Goal: Task Accomplishment & Management: Use online tool/utility

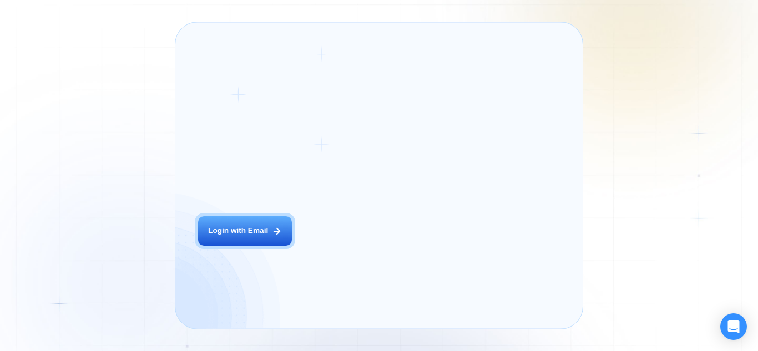
click at [406, 150] on div "The next generation of lead generation. [PERSON_NAME] CEO Digital Agency Previo…" at bounding box center [466, 175] width 211 height 284
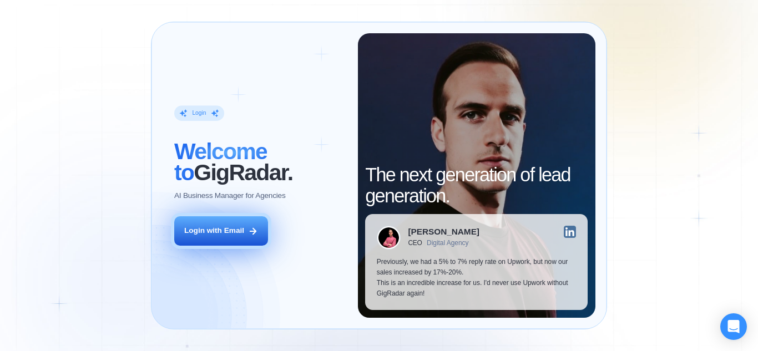
click at [209, 230] on div "Login with Email" at bounding box center [214, 231] width 60 height 11
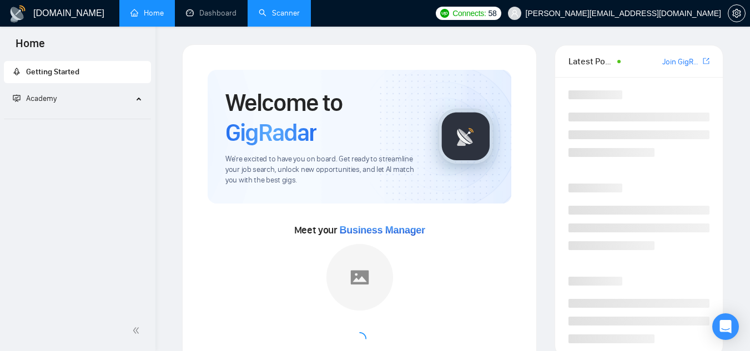
click at [294, 18] on link "Scanner" at bounding box center [279, 12] width 41 height 9
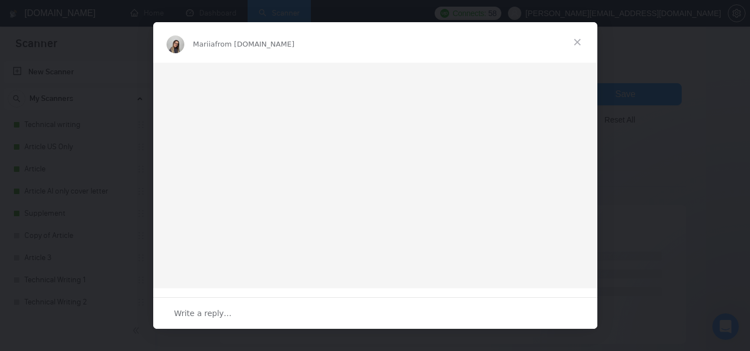
click at [68, 127] on div "Intercom messenger" at bounding box center [375, 175] width 750 height 351
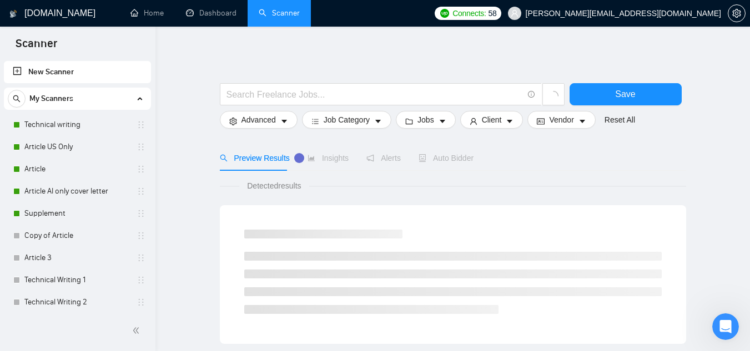
click at [68, 127] on link "Technical writing" at bounding box center [76, 125] width 105 height 22
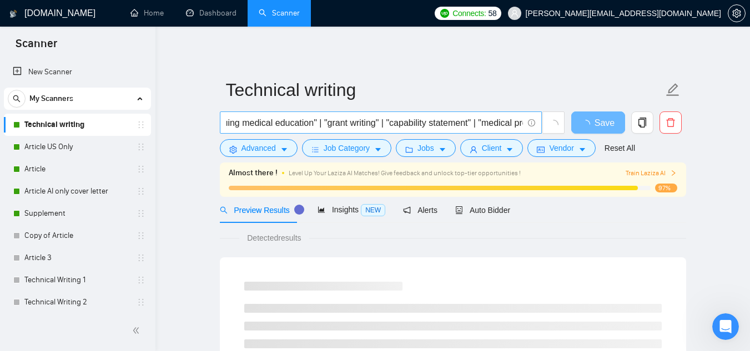
scroll to position [0, 1227]
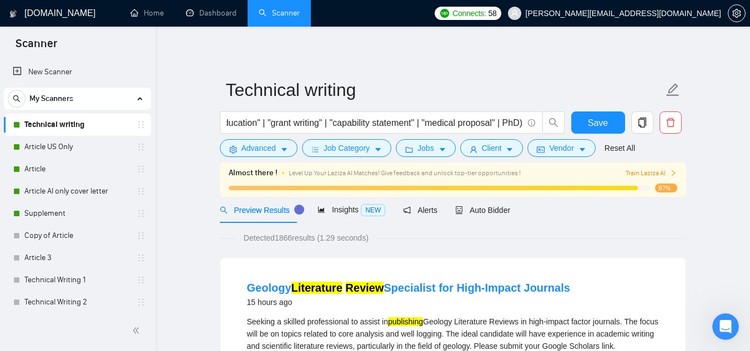
click at [46, 209] on link "Supplement" at bounding box center [76, 214] width 105 height 22
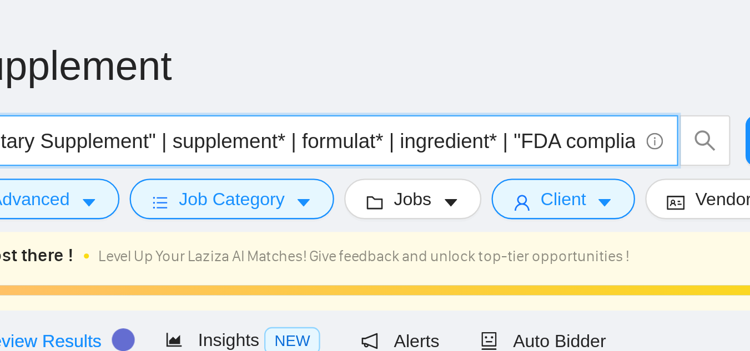
click at [380, 127] on input "("Dietary Supplement" | supplement* | formulat* | ingredient* | "FDA compliance…" at bounding box center [375, 123] width 296 height 14
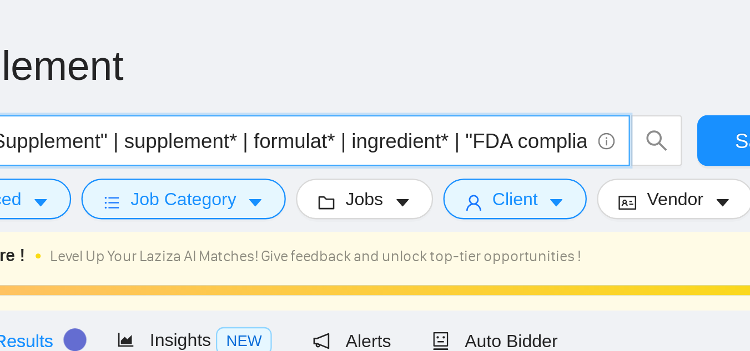
click at [401, 127] on input "("Dietary Supplement" | supplement* | formulat* | ingredient* | "FDA compliance…" at bounding box center [375, 123] width 296 height 14
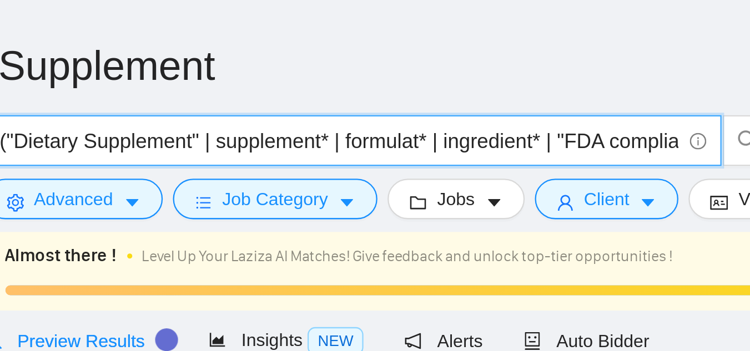
click at [410, 123] on input "("Dietary Supplement" | supplement* | formulat* | ingredient* | "FDA compliance…" at bounding box center [375, 123] width 296 height 14
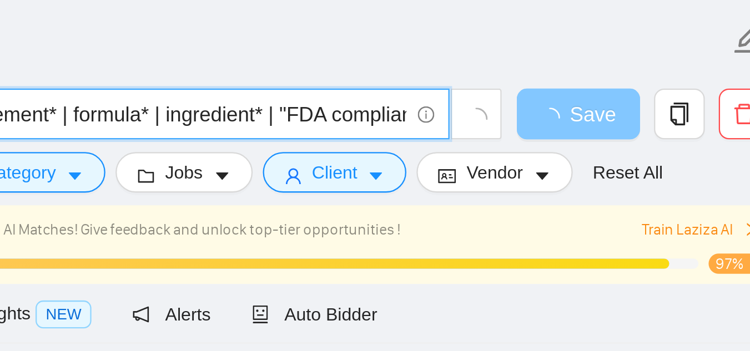
type input "("Dietary Supplement" | supplement* | formula* | ingredient* | "FDA compliance"…"
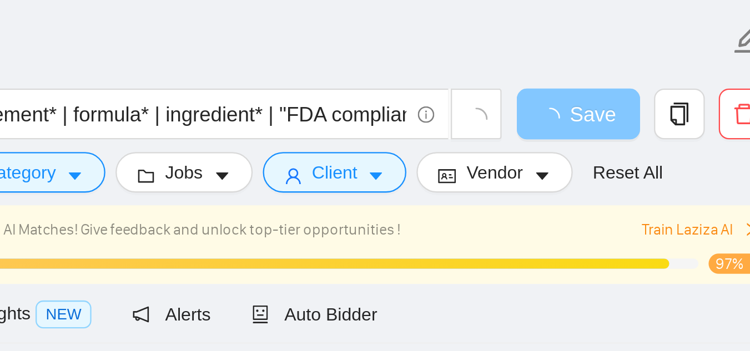
click at [591, 129] on span "loading" at bounding box center [587, 124] width 13 height 9
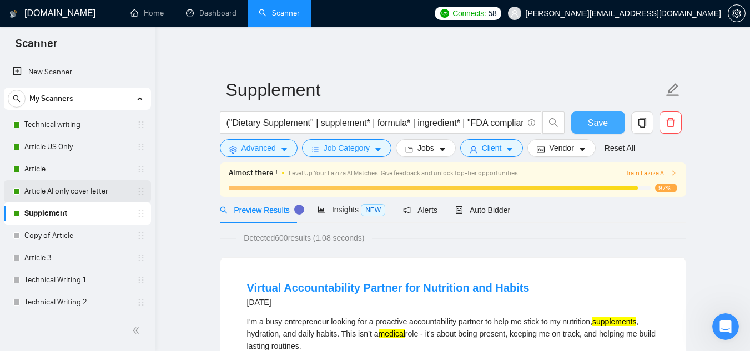
click at [46, 183] on link "Article AI only cover letter" at bounding box center [76, 191] width 105 height 22
click at [593, 121] on span "Save" at bounding box center [598, 123] width 20 height 14
click at [69, 193] on link "Article AI only cover letter" at bounding box center [76, 191] width 105 height 22
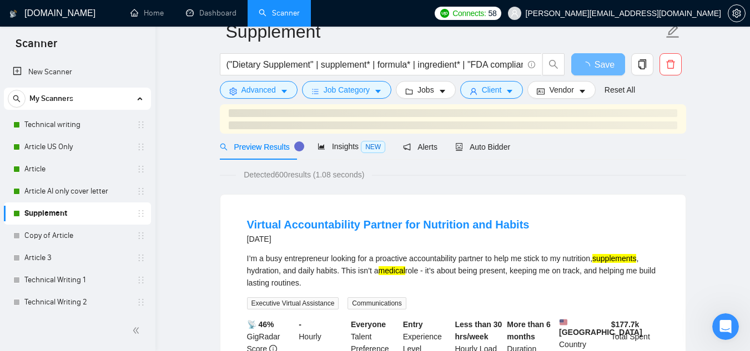
scroll to position [1, 0]
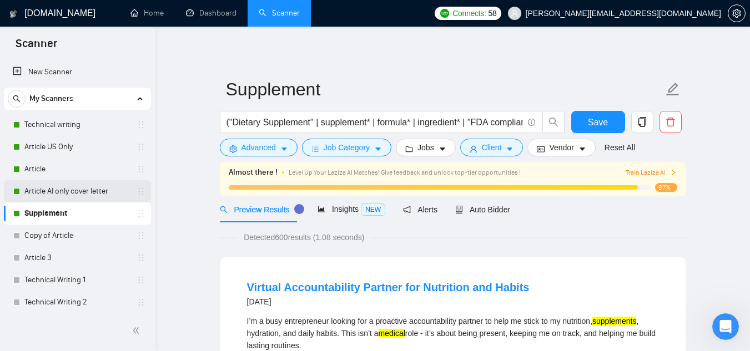
click at [73, 185] on link "Article AI only cover letter" at bounding box center [76, 191] width 105 height 22
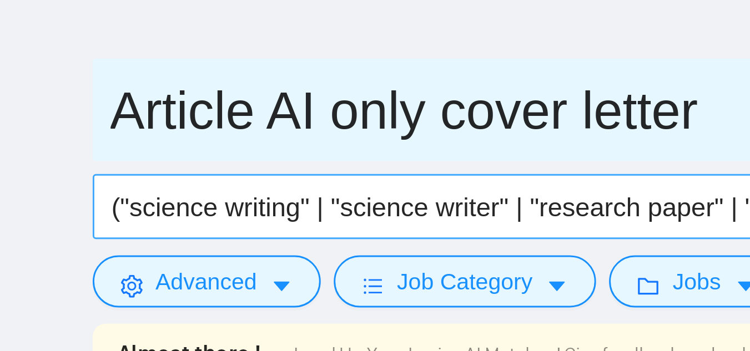
click at [285, 94] on input "Article AI only cover letter" at bounding box center [444, 90] width 437 height 28
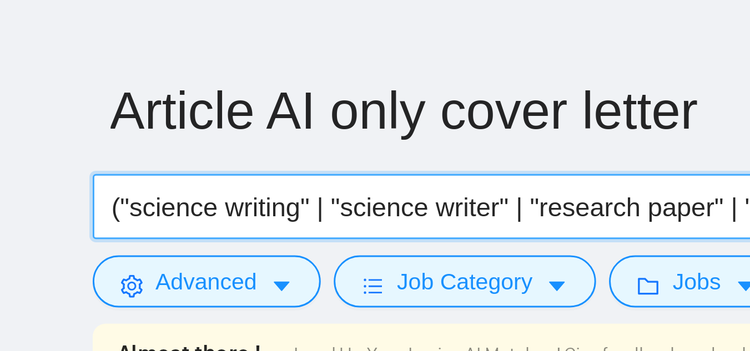
click at [272, 120] on input "("science writing" | "science writer" | "research paper" | "biomedical sciences…" at bounding box center [375, 122] width 296 height 14
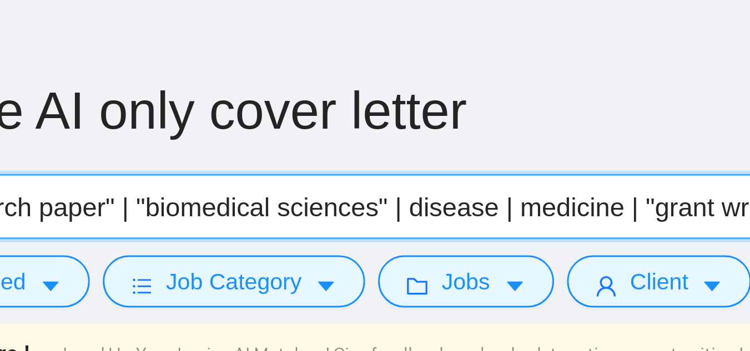
scroll to position [0, 136]
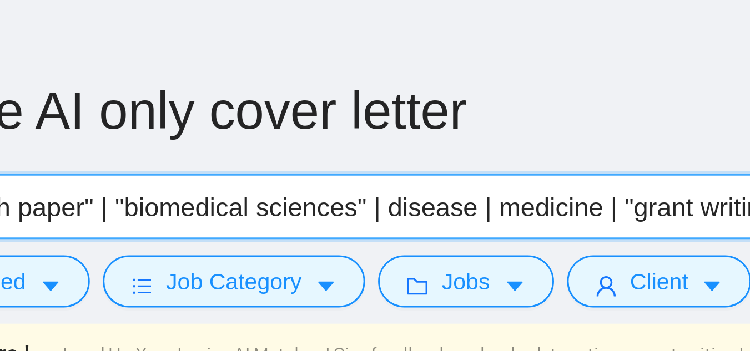
click at [396, 124] on input "("science writing" | "science writer" | "research paper" | "biomedical sciences…" at bounding box center [375, 122] width 296 height 14
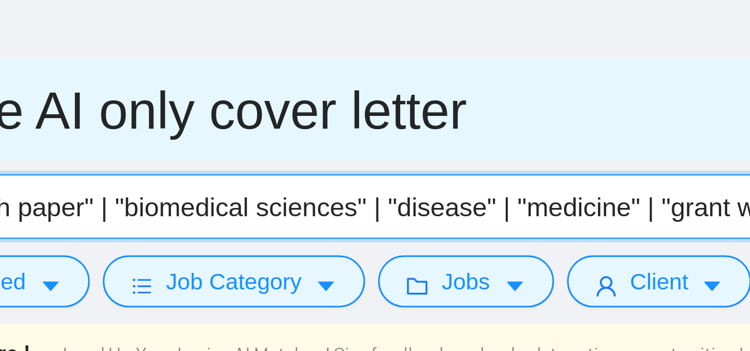
type input "("science writing" | "science writer" | "research paper" | "biomedical sciences…"
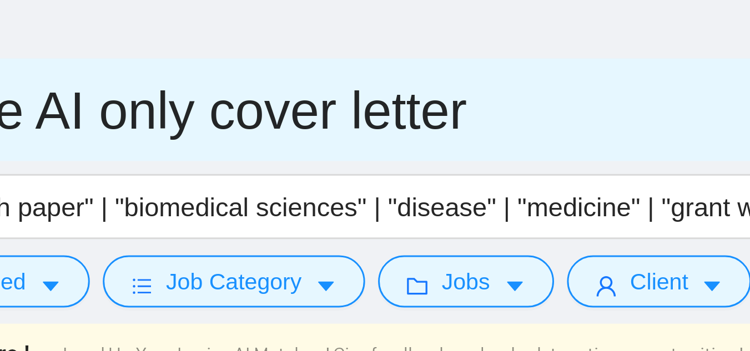
click at [460, 93] on input "Article AI only cover letter" at bounding box center [444, 90] width 437 height 28
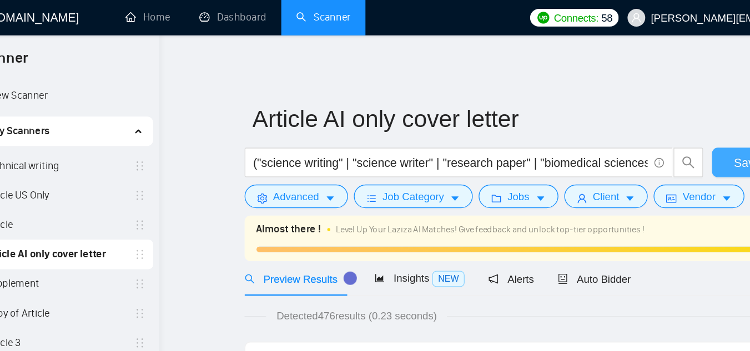
click at [589, 122] on span "Save" at bounding box center [598, 122] width 20 height 14
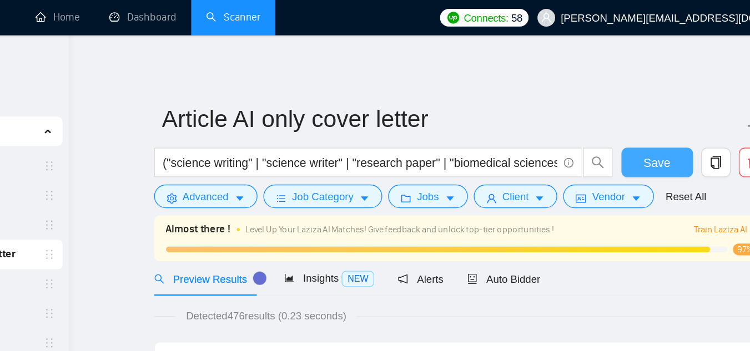
click at [595, 118] on span "Save" at bounding box center [598, 122] width 20 height 14
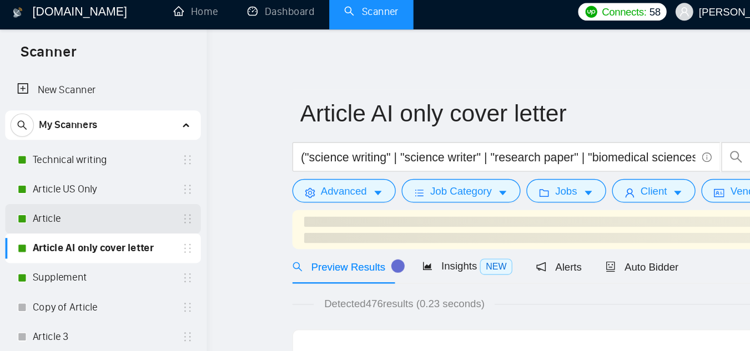
click at [82, 165] on link "Article" at bounding box center [76, 169] width 105 height 22
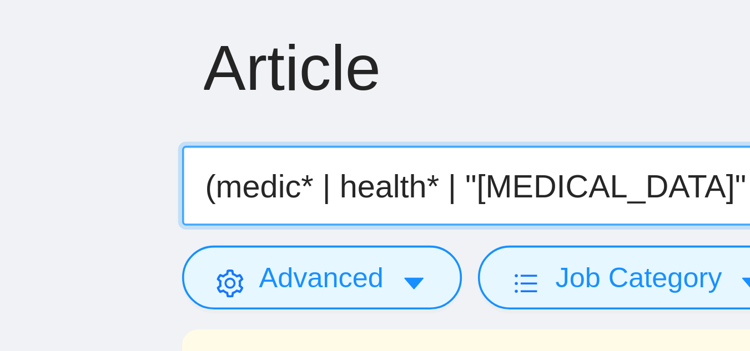
click at [268, 121] on input "(medic* | health* | "[MEDICAL_DATA]" | "mental health" | "dietary supplement" |…" at bounding box center [375, 123] width 296 height 14
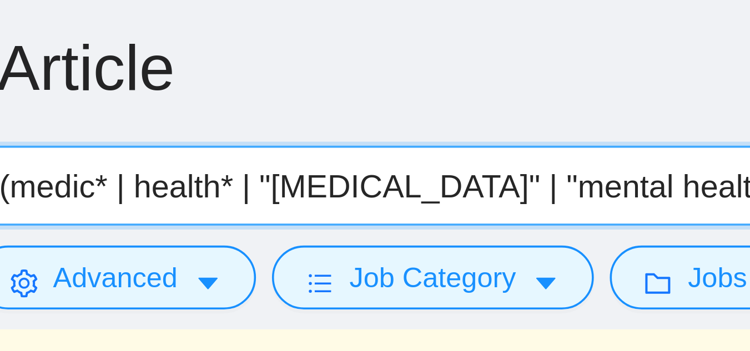
click at [325, 121] on input "(medic* | health* | "[MEDICAL_DATA]" | "mental health" | "dietary supplement" |…" at bounding box center [375, 123] width 296 height 14
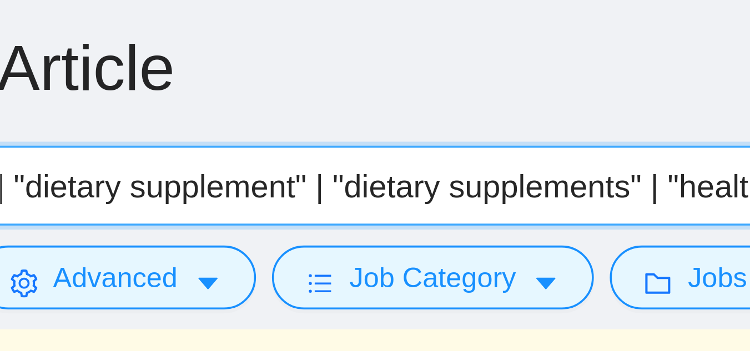
scroll to position [0, 220]
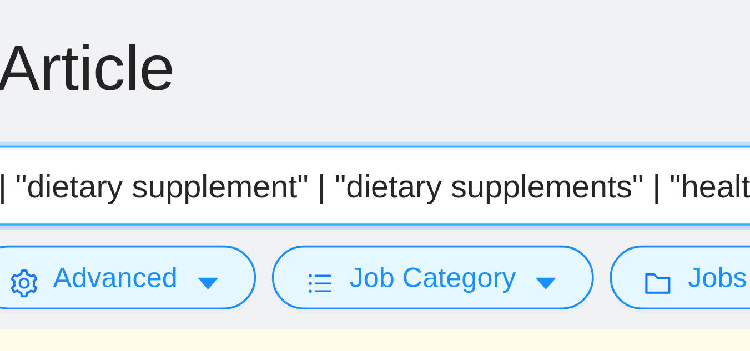
drag, startPoint x: 234, startPoint y: 123, endPoint x: 409, endPoint y: 127, distance: 175.5
click at [409, 127] on input "(medic* | health* | "[MEDICAL_DATA]" | "mental health" | "dietary supplement" |…" at bounding box center [375, 123] width 296 height 14
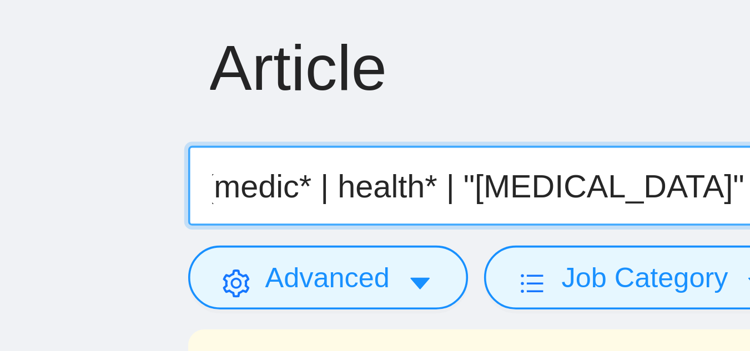
scroll to position [0, 0]
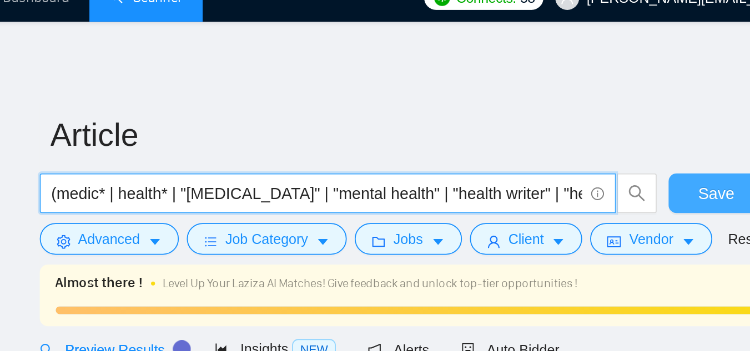
type input "(medic* | health* | "[MEDICAL_DATA]" | "mental health" | "health writer" | "hea…"
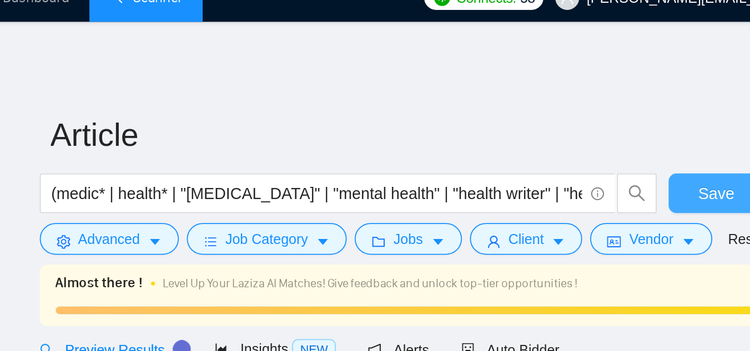
click at [592, 120] on span "Save" at bounding box center [598, 123] width 20 height 14
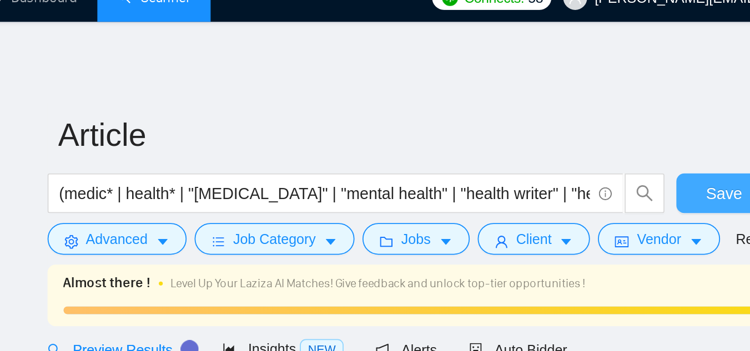
click at [577, 122] on button "Save" at bounding box center [598, 123] width 54 height 22
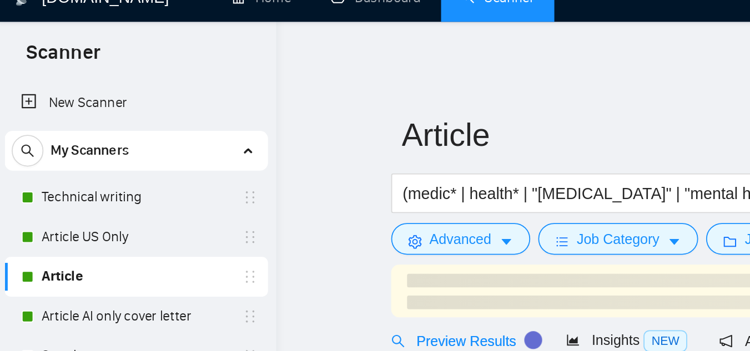
scroll to position [25, 0]
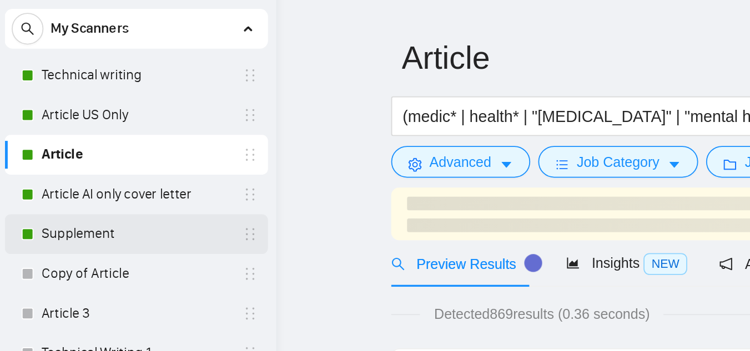
click at [98, 194] on link "Supplement" at bounding box center [76, 189] width 105 height 22
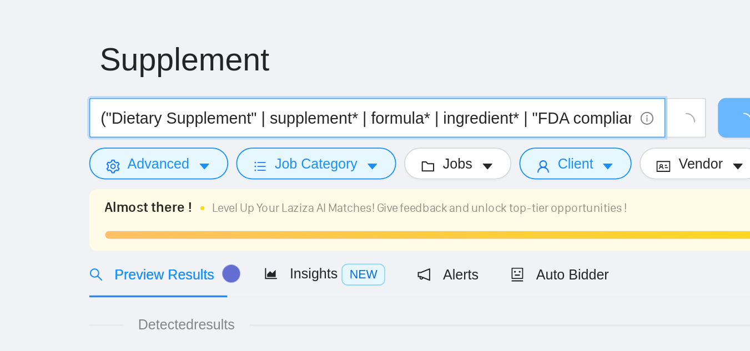
click at [325, 120] on input "("Dietary Supplement" | supplement* | formula* | ingredient* | "FDA compliance"…" at bounding box center [375, 123] width 296 height 14
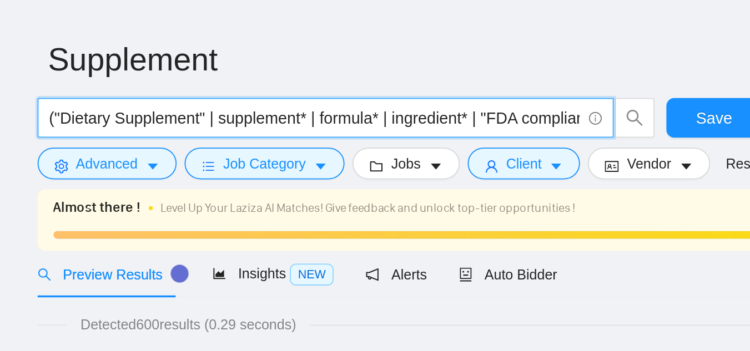
paste input ""Dietary Supplement" |"
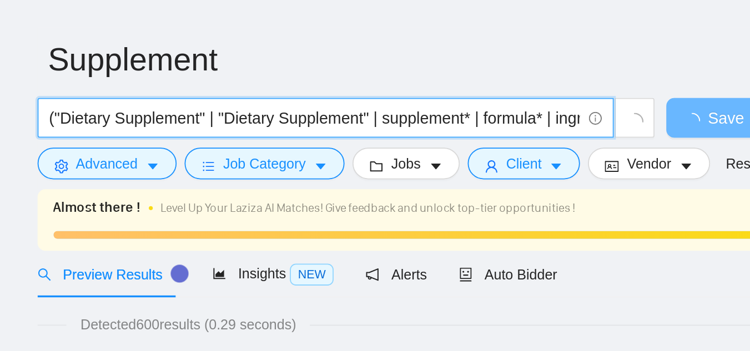
click at [404, 127] on input "("Dietary Supplement" | "Dietary Supplement" | supplement* | formula* | ingredi…" at bounding box center [375, 123] width 296 height 14
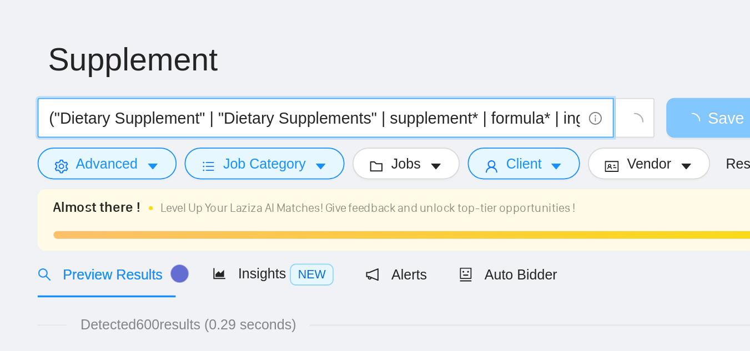
type input "("Dietary Supplement" | "Dietary Supplements" | supplement* | formula* | ingred…"
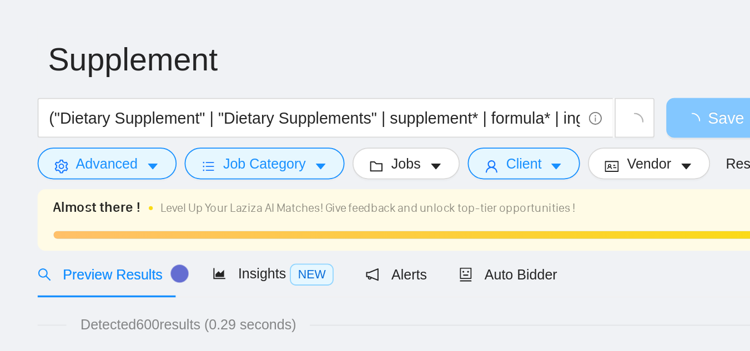
click at [601, 129] on button "Save" at bounding box center [598, 123] width 54 height 22
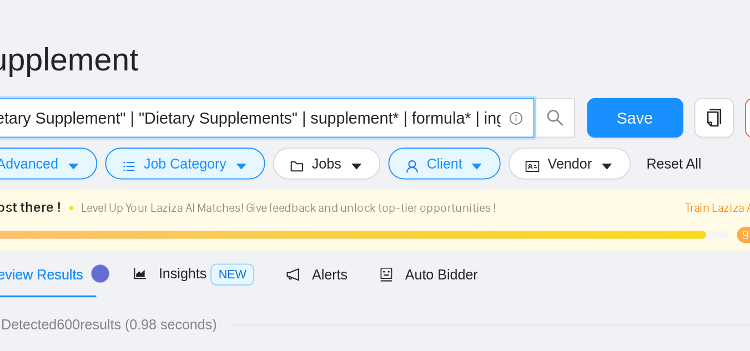
click at [461, 125] on input "("Dietary Supplement" | "Dietary Supplements" | supplement* | formula* | ingred…" at bounding box center [375, 123] width 296 height 14
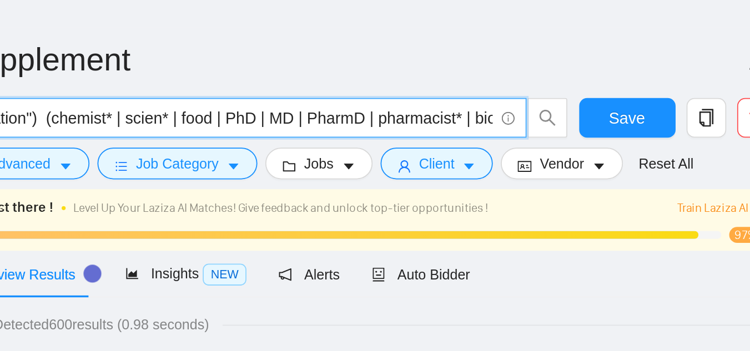
click at [354, 123] on input "("Dietary Supplement" | "Dietary Supplements" | supplement* | formula* | ingred…" at bounding box center [375, 123] width 296 height 14
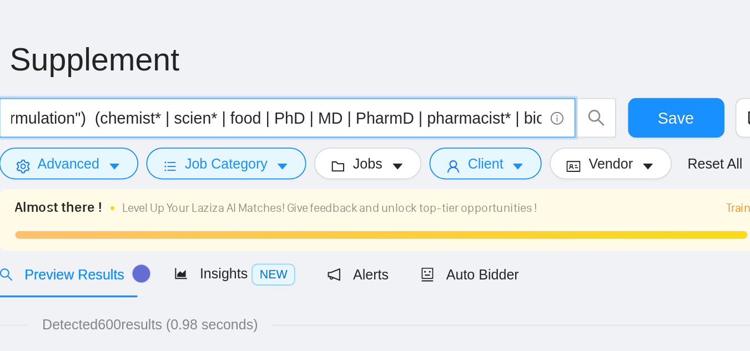
scroll to position [0, 0]
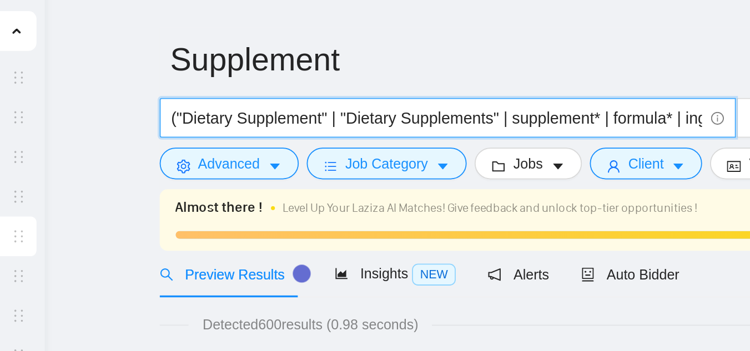
click at [303, 125] on input "("Dietary Supplement" | "Dietary Supplements" | supplement* | formula* | ingred…" at bounding box center [375, 123] width 296 height 14
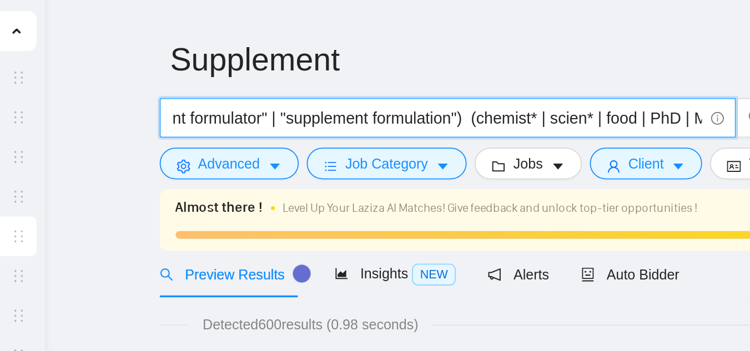
scroll to position [0, 492]
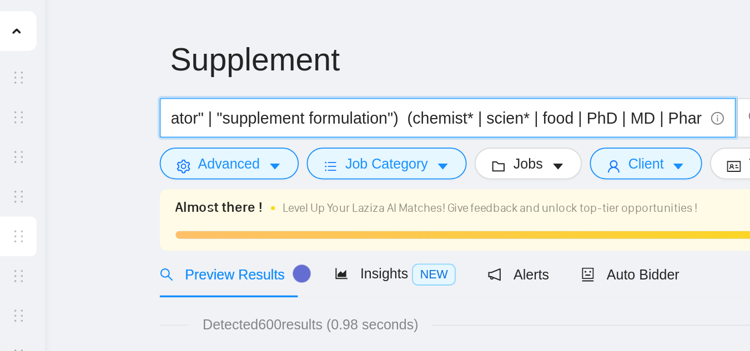
click at [456, 123] on input "("Dietary Supplement" | "Dietary Supplements" | supplement* | formula* | ingred…" at bounding box center [375, 123] width 296 height 14
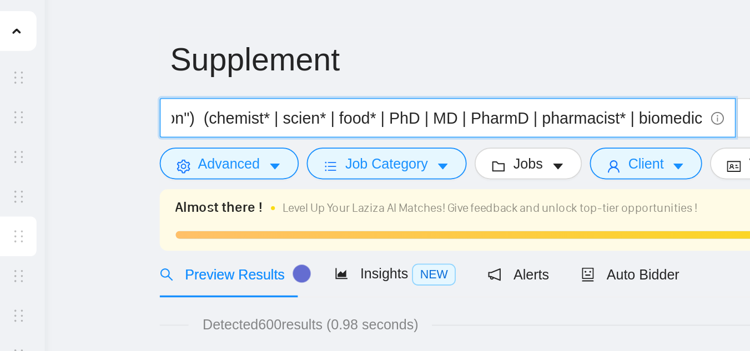
scroll to position [0, 610]
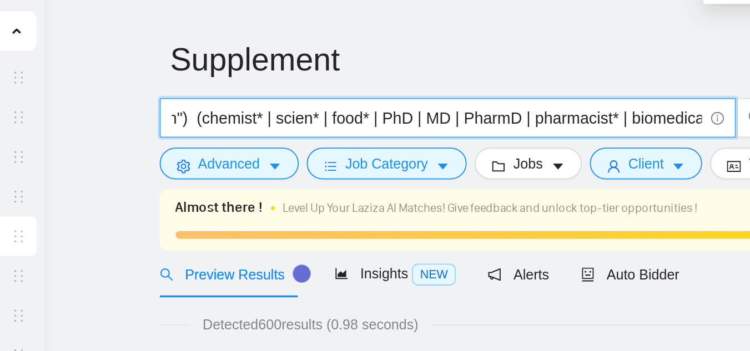
click at [392, 127] on input "("Dietary Supplement" | "Dietary Supplements" | supplement* | formula* | ingred…" at bounding box center [375, 123] width 296 height 14
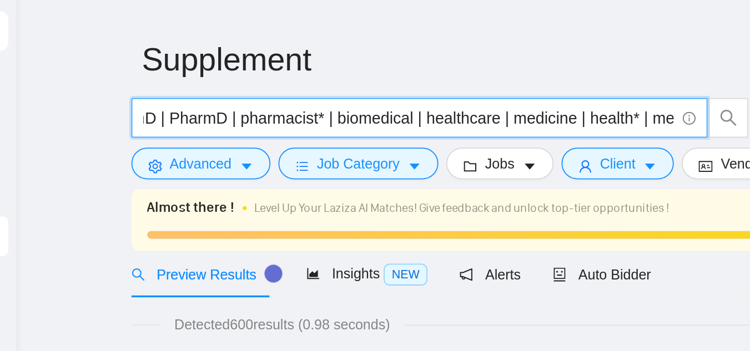
scroll to position [0, 804]
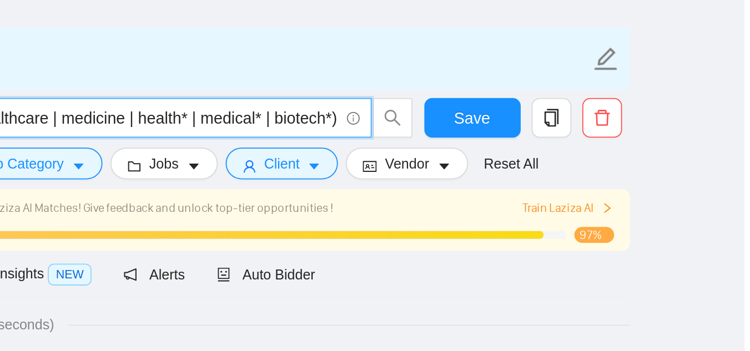
drag, startPoint x: 330, startPoint y: 123, endPoint x: 560, endPoint y: 103, distance: 230.2
click at [560, 103] on form "Supplement ("Dietary Supplement" | "Dietary Supplements" | supplement* | formul…" at bounding box center [453, 117] width 466 height 90
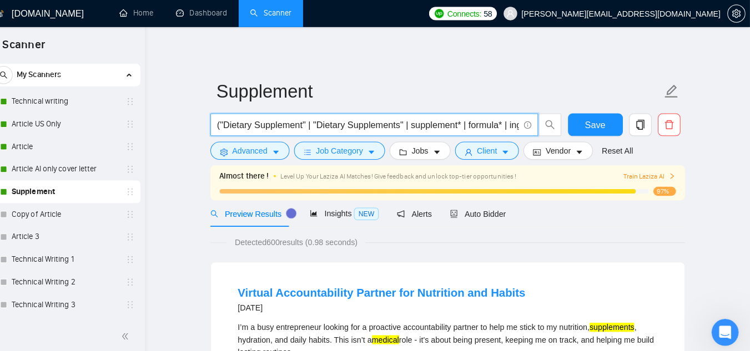
scroll to position [0, 0]
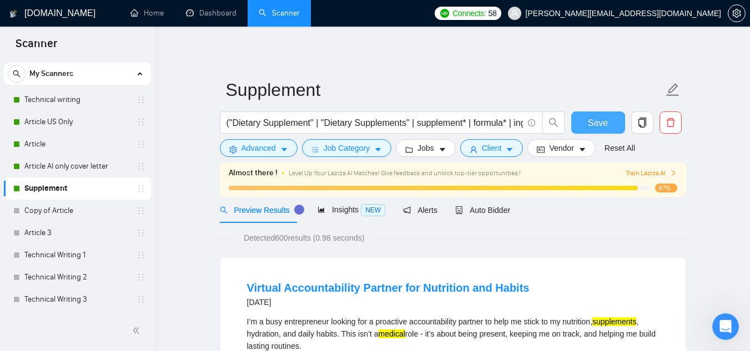
click at [607, 125] on span "Save" at bounding box center [598, 123] width 20 height 14
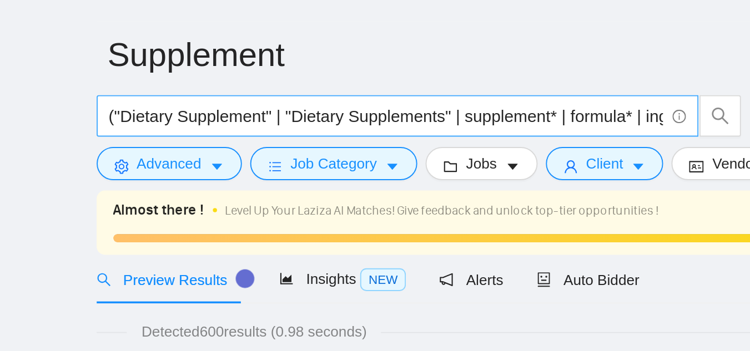
click at [386, 126] on input "("Dietary Supplement" | "Dietary Supplements" | supplement* | formula* | ingred…" at bounding box center [375, 123] width 296 height 14
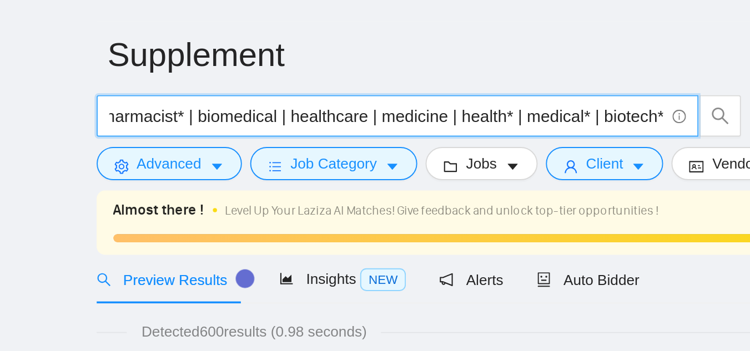
scroll to position [0, 804]
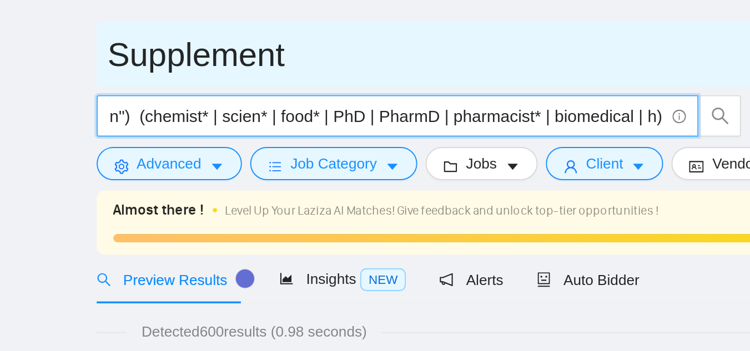
click at [522, 125] on input "("Dietary Supplement" | "Dietary Supplements" | supplement* | formula* | ingred…" at bounding box center [375, 123] width 296 height 14
click at [519, 125] on input "("Dietary Supplement" | "Dietary Supplements" | supplement* | formula* | ingred…" at bounding box center [375, 123] width 296 height 14
click at [472, 114] on span "("Dietary Supplement" | "Dietary Supplements" | supplement* | formula* | ingred…" at bounding box center [381, 123] width 322 height 22
click at [480, 125] on span "("Dietary Supplement" | "Dietary Supplements" | supplement* | formula* | ingred…" at bounding box center [381, 123] width 322 height 22
click at [480, 125] on input "("Dietary Supplement" | "Dietary Supplements" | supplement* | formula* | ingred…" at bounding box center [375, 123] width 296 height 14
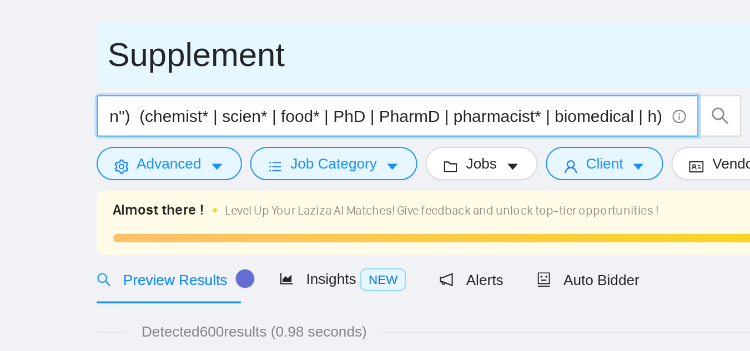
click at [480, 125] on input "("Dietary Supplement" | "Dietary Supplements" | supplement* | formula* | ingred…" at bounding box center [375, 123] width 296 height 14
click at [468, 105] on span "Supplement" at bounding box center [453, 89] width 466 height 35
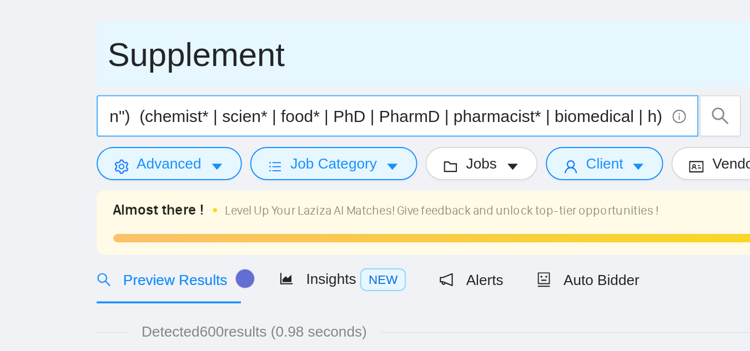
scroll to position [0, 0]
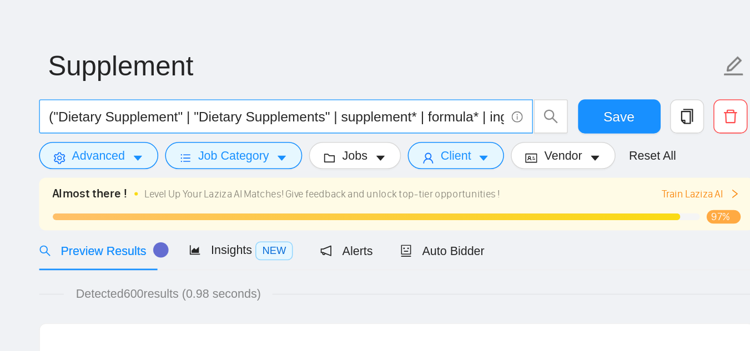
click at [507, 125] on input "("Dietary Supplement" | "Dietary Supplements" | supplement* | formula* | ingred…" at bounding box center [375, 123] width 296 height 14
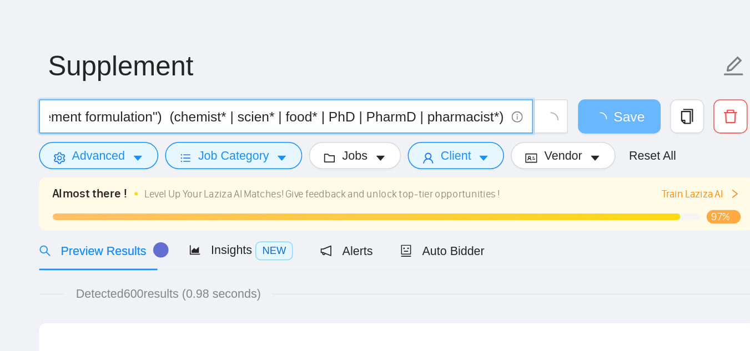
scroll to position [0, 547]
click at [466, 124] on input "("Dietary Supplement" | "Dietary Supplements" | supplement* | formula* | ingred…" at bounding box center [375, 123] width 296 height 14
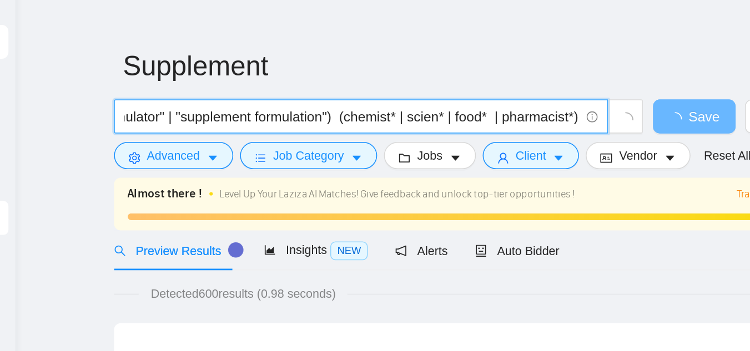
click at [344, 124] on input "("Dietary Supplement" | "Dietary Supplements" | supplement* | formula* | ingred…" at bounding box center [375, 123] width 296 height 14
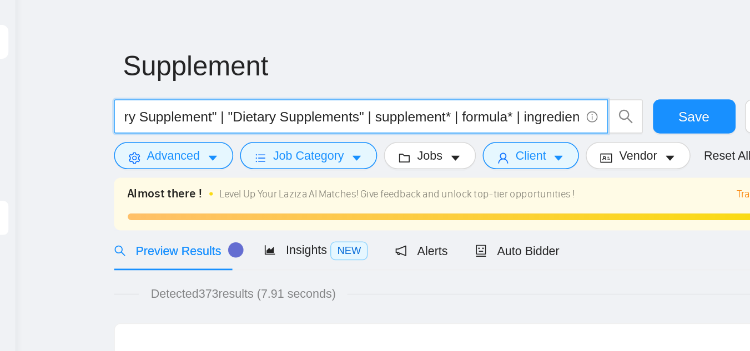
scroll to position [0, 0]
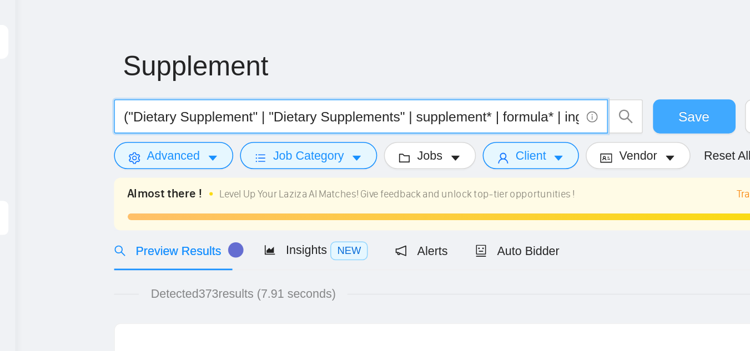
type input "("Dietary Supplement" | "Dietary Supplements" | supplement* | formula* | ingred…"
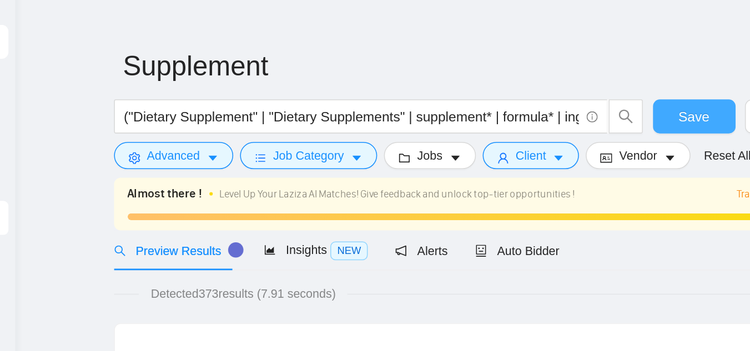
click at [586, 118] on button "Save" at bounding box center [598, 123] width 54 height 22
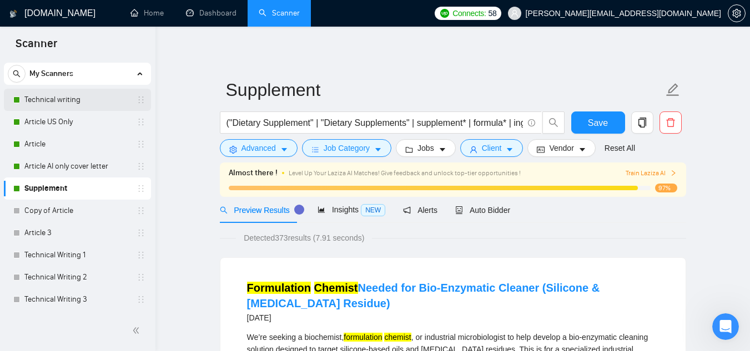
click at [94, 105] on link "Technical writing" at bounding box center [76, 100] width 105 height 22
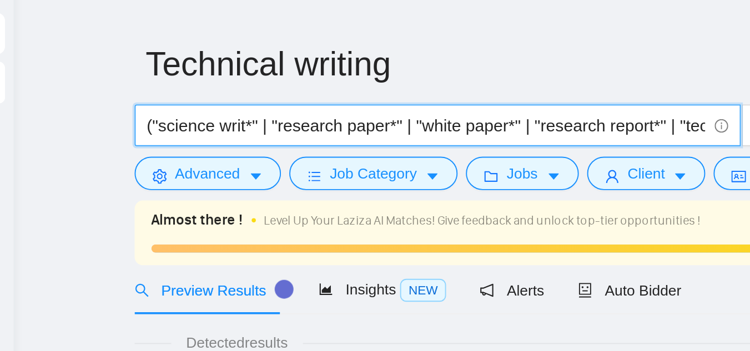
click at [325, 123] on input "("science writ*" | "research paper*" | "white paper*" | "research report*" | "t…" at bounding box center [375, 123] width 296 height 14
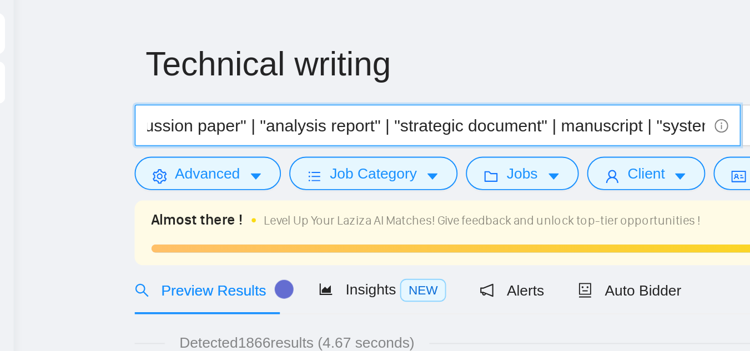
scroll to position [0, 510]
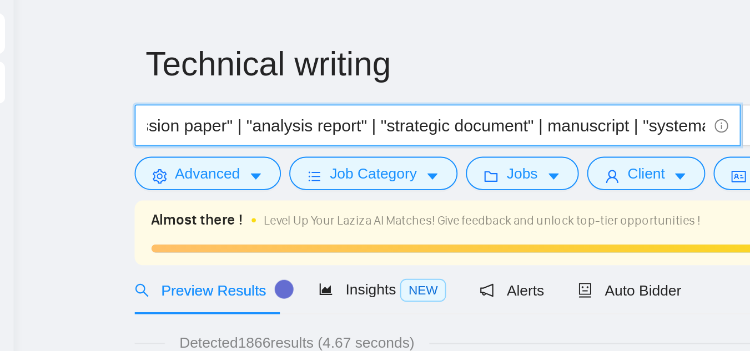
click at [325, 123] on input "("science writ*" | "research paper*" | "white paper*" | "research report*" | "t…" at bounding box center [375, 123] width 296 height 14
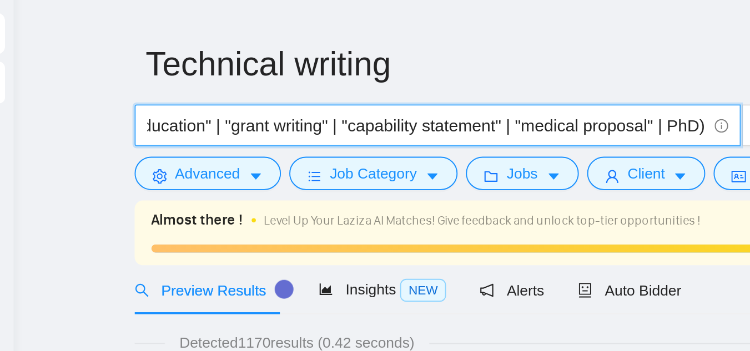
scroll to position [0, 1241]
type input "("science writ*" | "research paper*" | "white paper*" | "research report*" | "t…"
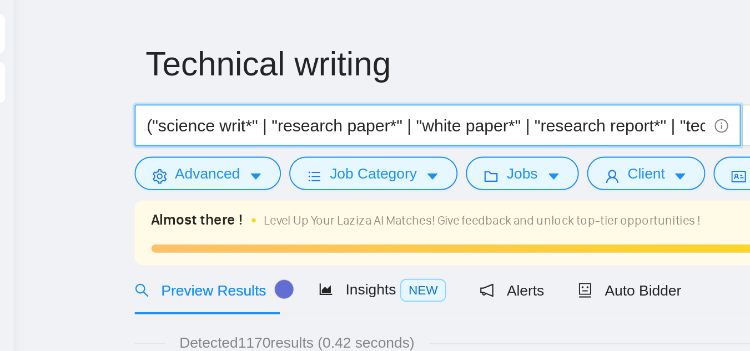
click at [378, 117] on input "("science writ*" | "research paper*" | "white paper*" | "research report*" | "t…" at bounding box center [375, 123] width 296 height 14
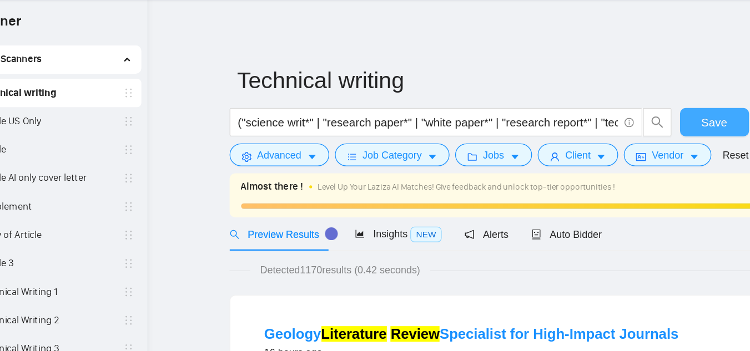
click at [584, 127] on button "Save" at bounding box center [598, 123] width 54 height 22
drag, startPoint x: 589, startPoint y: 118, endPoint x: 618, endPoint y: 145, distance: 40.1
click at [618, 145] on form "Technical writing ("science writ*" | "research paper*" | "white paper*" | "rese…" at bounding box center [453, 117] width 466 height 90
click at [579, 128] on button "Save" at bounding box center [598, 123] width 54 height 22
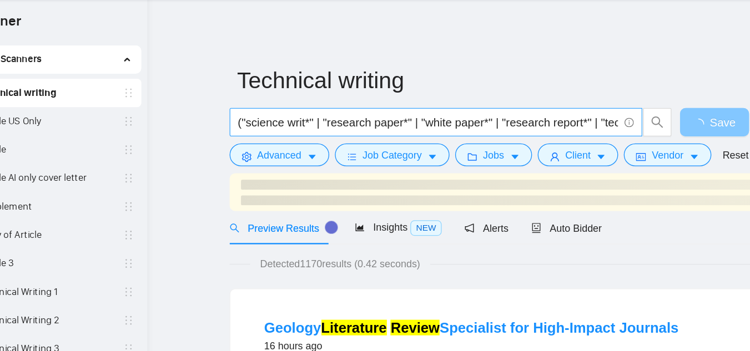
drag, startPoint x: 579, startPoint y: 128, endPoint x: 440, endPoint y: 112, distance: 139.2
click at [440, 112] on div "("science writ*" | "research paper*" | "white paper*" | "research report*" | "t…" at bounding box center [451, 126] width 466 height 28
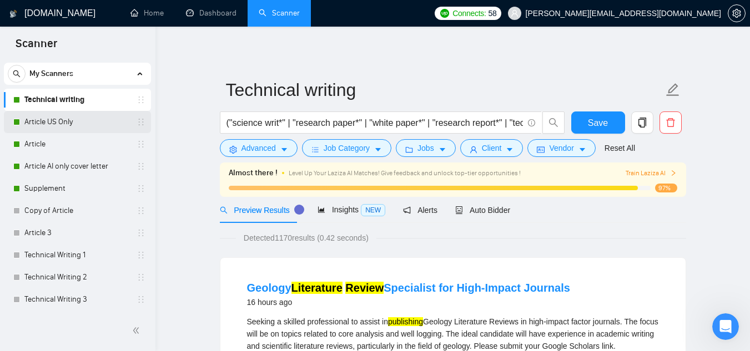
click at [70, 119] on link "Article US Only" at bounding box center [76, 122] width 105 height 22
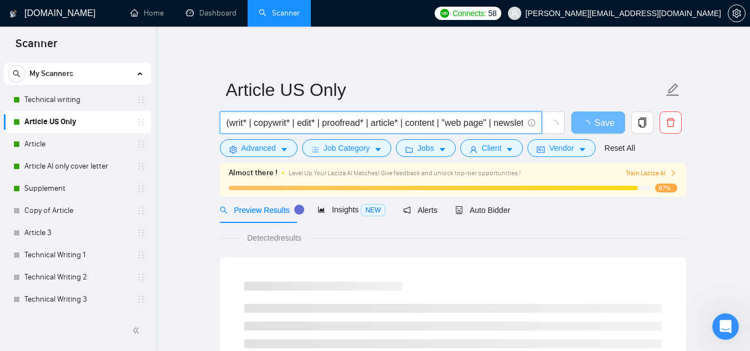
click at [242, 125] on input "(writ* | copywrit* | edit* | proofread* | article* | content | "web page" | new…" at bounding box center [375, 123] width 296 height 14
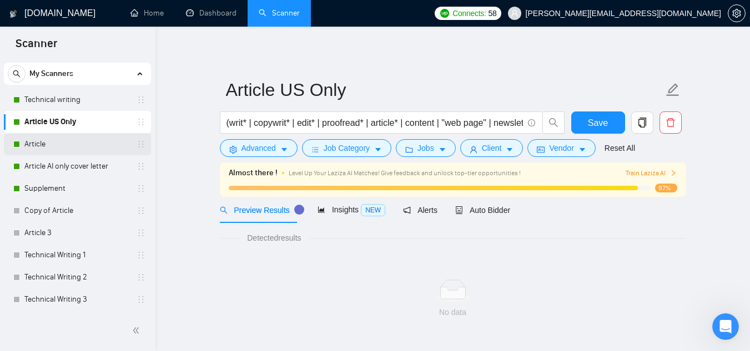
click at [71, 145] on link "Article" at bounding box center [76, 144] width 105 height 22
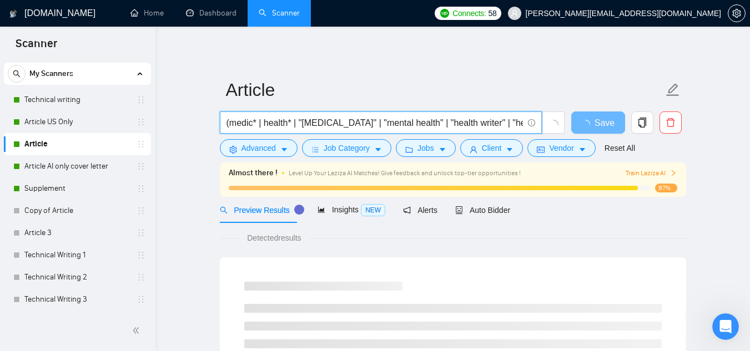
click at [228, 118] on input "(medic* | health* | "[MEDICAL_DATA]" | "mental health" | "health writer" | "hea…" at bounding box center [375, 123] width 296 height 14
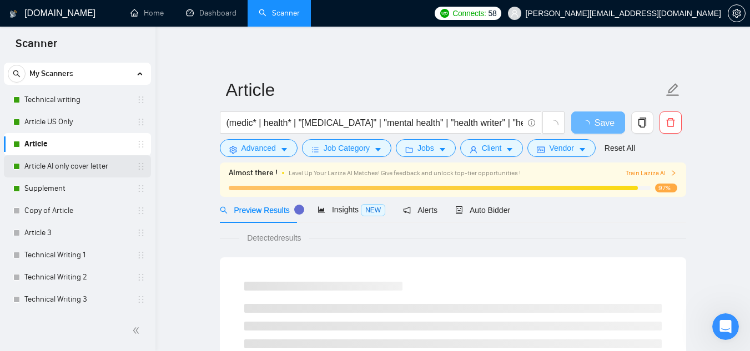
click at [52, 172] on link "Article AI only cover letter" at bounding box center [76, 166] width 105 height 22
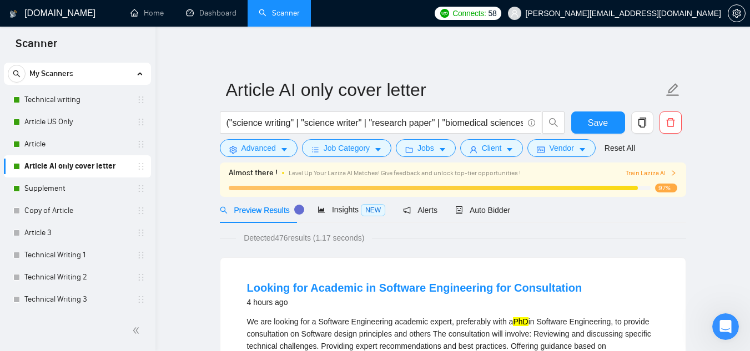
click at [80, 194] on link "Supplement" at bounding box center [76, 189] width 105 height 22
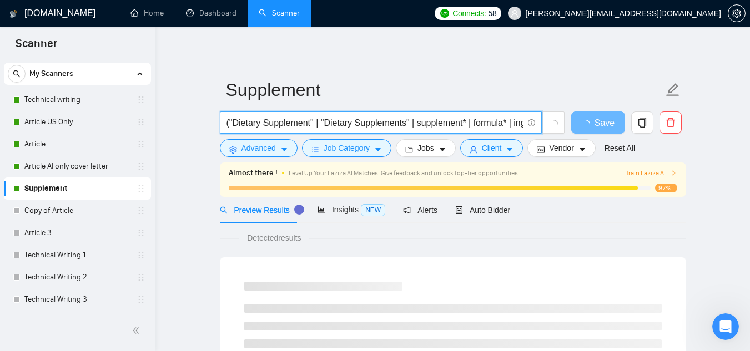
click at [276, 118] on input "("Dietary Supplement" | "Dietary Supplements" | supplement* | formula* | ingred…" at bounding box center [375, 123] width 296 height 14
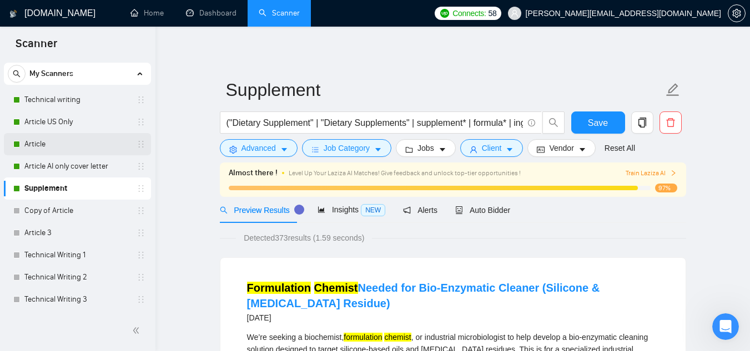
click at [87, 153] on link "Article" at bounding box center [76, 144] width 105 height 22
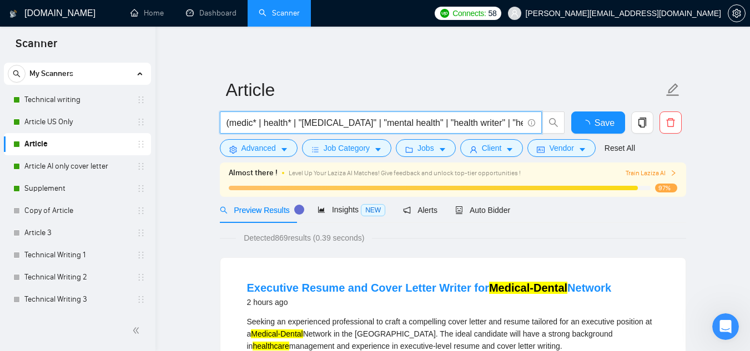
click at [393, 129] on input "(medic* | health* | "[MEDICAL_DATA]" | "mental health" | "health writer" | "hea…" at bounding box center [375, 123] width 296 height 14
paste input "dietary supplement" | "dietary supplements" | "health writer" | "health writing…"
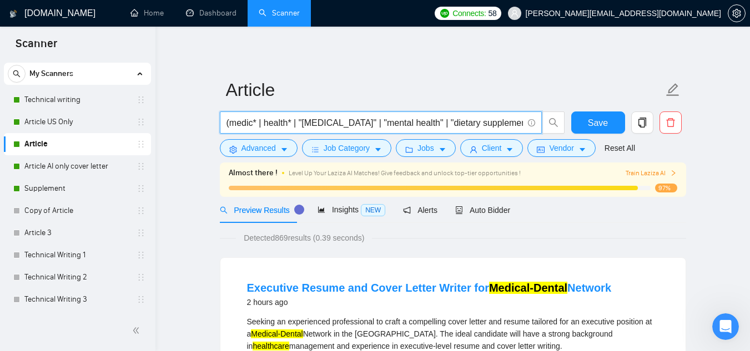
scroll to position [0, 882]
type input "(medic* | health* | "[MEDICAL_DATA]" | "mental health" | "dietary supplement" |…"
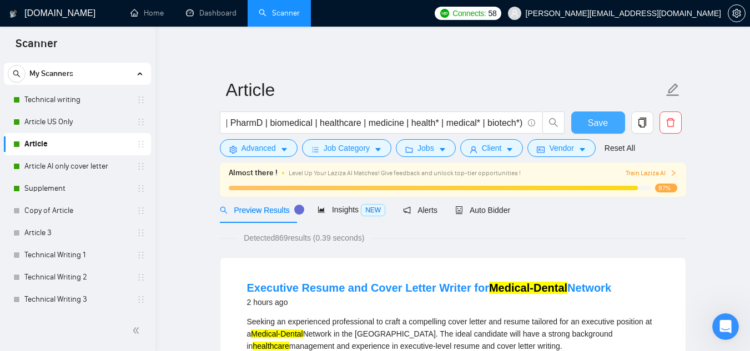
scroll to position [0, 0]
click at [611, 117] on button "Save" at bounding box center [598, 123] width 54 height 22
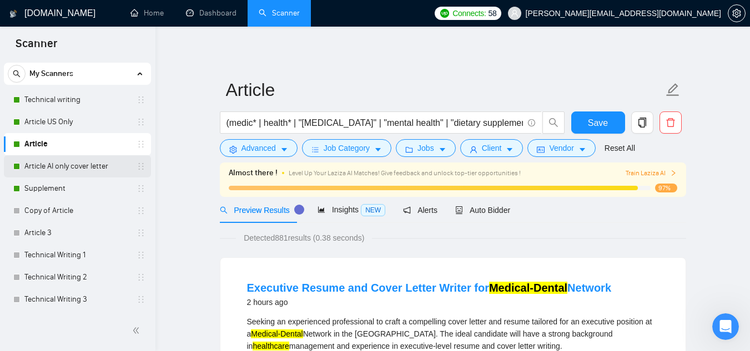
click at [80, 156] on link "Article AI only cover letter" at bounding box center [76, 166] width 105 height 22
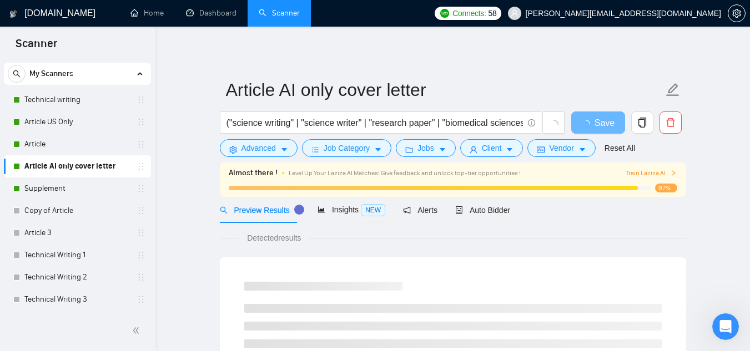
click at [320, 124] on input "("science writing" | "science writer" | "research paper" | "biomedical sciences…" at bounding box center [375, 123] width 296 height 14
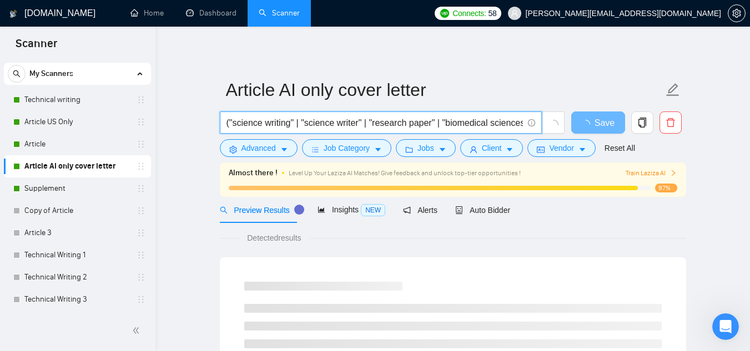
click at [320, 124] on input "("science writing" | "science writer" | "research paper" | "biomedical sciences…" at bounding box center [375, 123] width 296 height 14
paste input "disease | medicine"
type input "("science writing" | "science writer" | "research paper" | "biomedical sciences…"
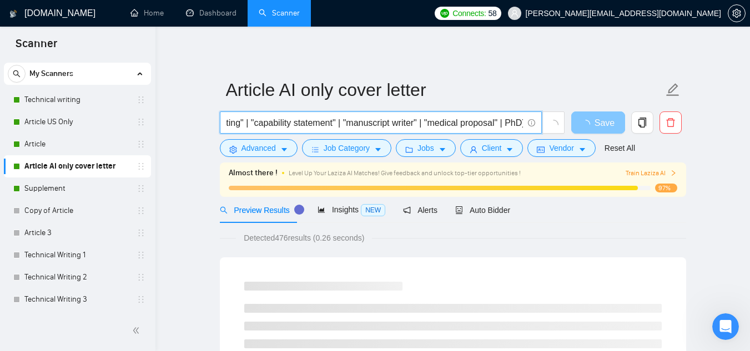
scroll to position [0, 0]
click at [589, 119] on span "button" at bounding box center [587, 123] width 13 height 14
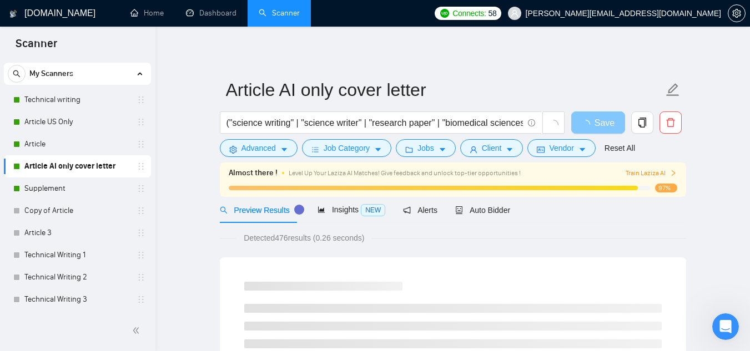
click at [589, 119] on span "button" at bounding box center [587, 123] width 13 height 14
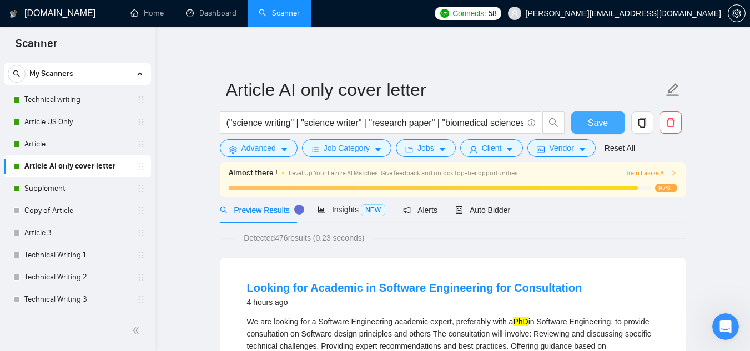
click at [598, 121] on span "Save" at bounding box center [598, 123] width 20 height 14
click at [62, 119] on link "Article US Only" at bounding box center [76, 122] width 105 height 22
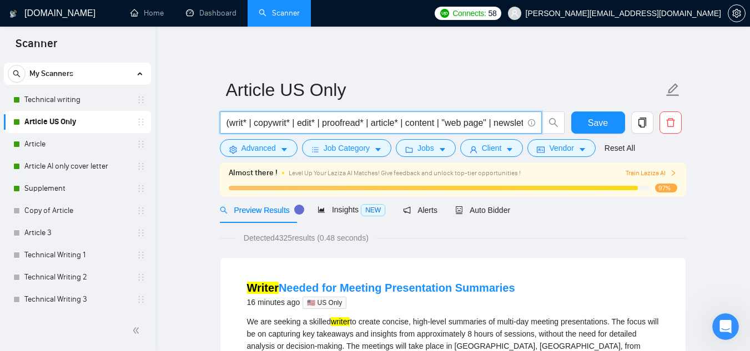
click at [326, 126] on input "(writ* | copywrit* | edit* | proofread* | article* | content | "web page" | new…" at bounding box center [375, 123] width 296 height 14
click at [587, 119] on button "Save" at bounding box center [598, 123] width 54 height 22
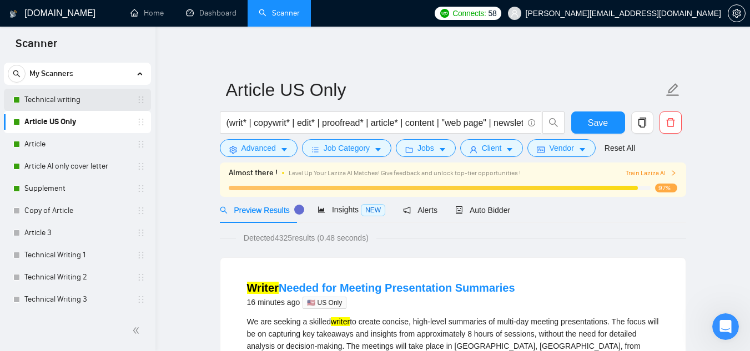
click at [85, 110] on link "Technical writing" at bounding box center [76, 100] width 105 height 22
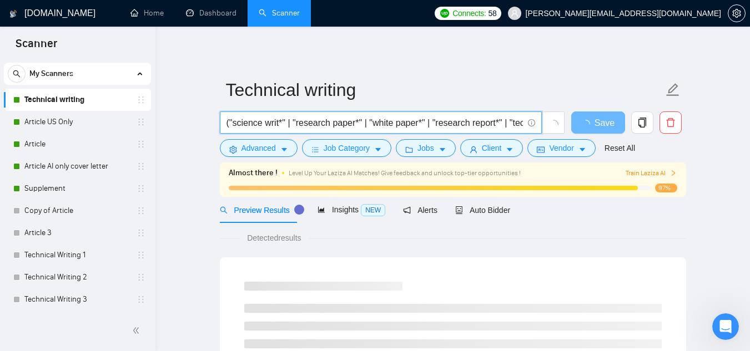
click at [315, 125] on input "("science writ*" | "research paper*" | "white paper*" | "research report*" | "t…" at bounding box center [375, 123] width 296 height 14
paste input "manuscript | "systematic review" | "meta-analys*" | "literature review" | "lite…"
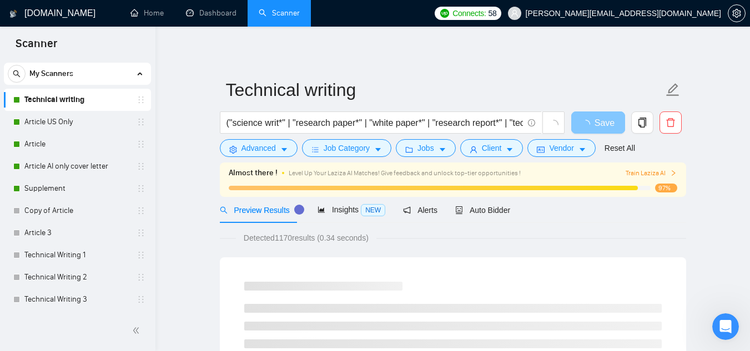
click at [589, 130] on icon "loading" at bounding box center [585, 124] width 11 height 11
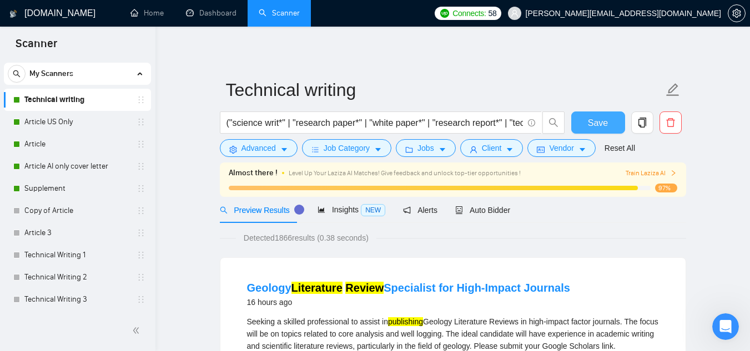
click at [589, 130] on button "Save" at bounding box center [598, 123] width 54 height 22
click at [92, 104] on link "Technical writing" at bounding box center [76, 100] width 105 height 22
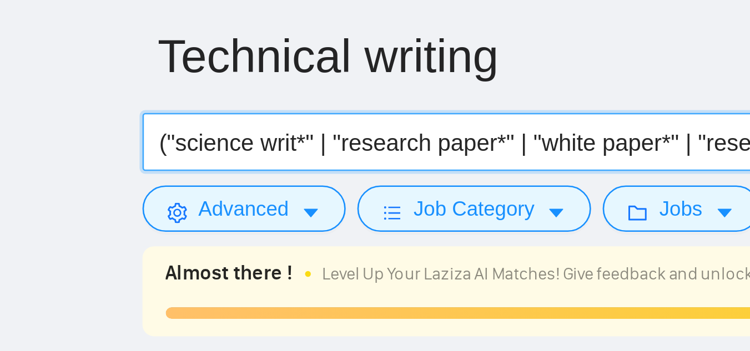
click at [271, 123] on input "("science writ*" | "research paper*" | "white paper*" | "research report*" | "t…" at bounding box center [375, 123] width 296 height 14
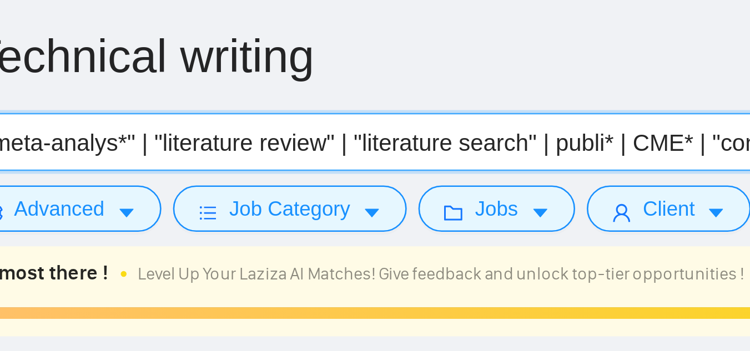
scroll to position [0, 870]
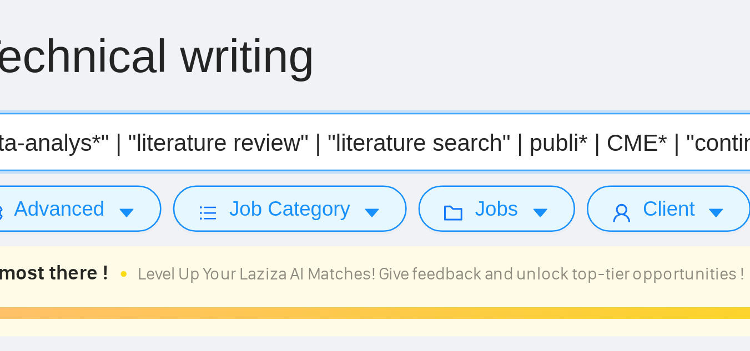
click at [461, 124] on input "("science writ*" | "research paper*" | "white paper*" | "research report*" | "t…" at bounding box center [375, 123] width 296 height 14
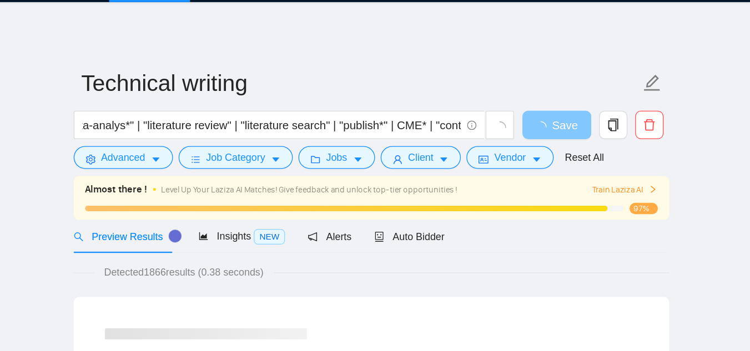
scroll to position [0, 0]
click at [611, 125] on span "Save" at bounding box center [605, 123] width 20 height 14
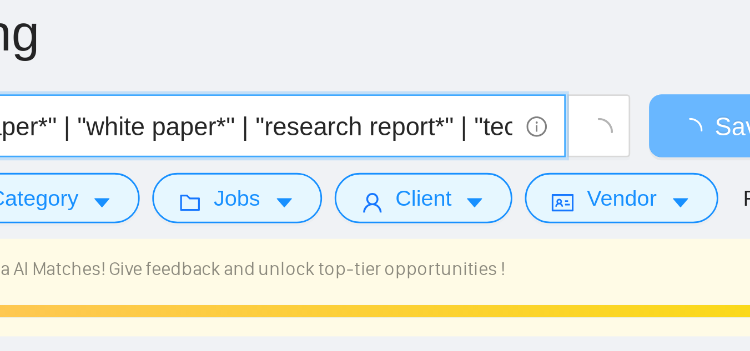
click at [489, 122] on input "("science writ*" | "research paper*" | "white paper*" | "research report*" | "t…" at bounding box center [375, 123] width 296 height 14
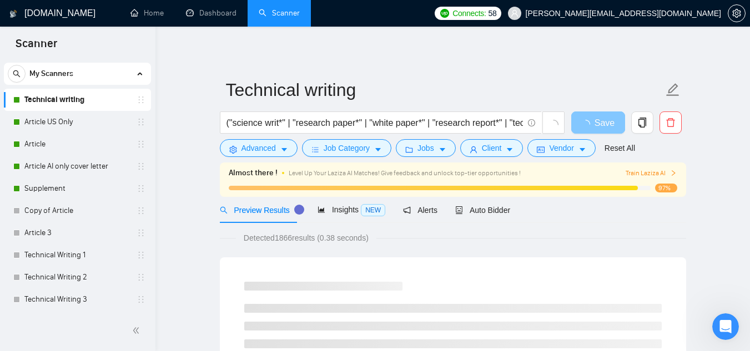
click at [595, 123] on span "Save" at bounding box center [605, 123] width 20 height 14
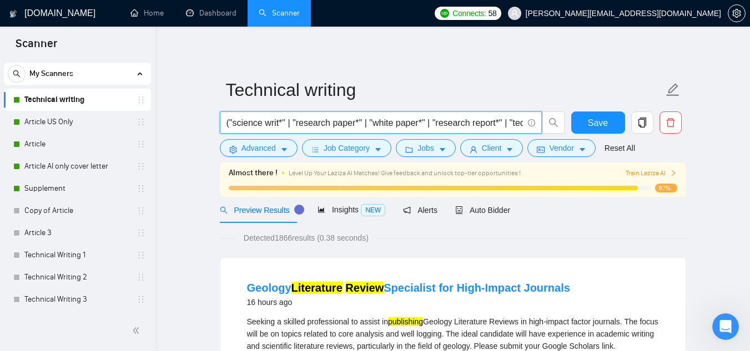
click at [442, 129] on input "("science writ*" | "research paper*" | "white paper*" | "research report*" | "t…" at bounding box center [375, 123] width 296 height 14
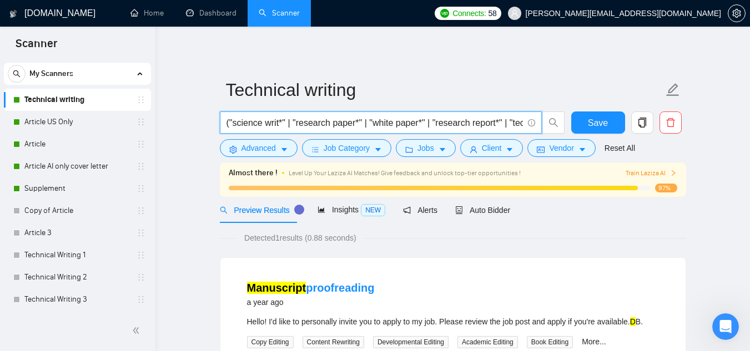
click at [459, 127] on input "("science writ*" | "research paper*" | "white paper*" | "research report*" | "t…" at bounding box center [375, 123] width 296 height 14
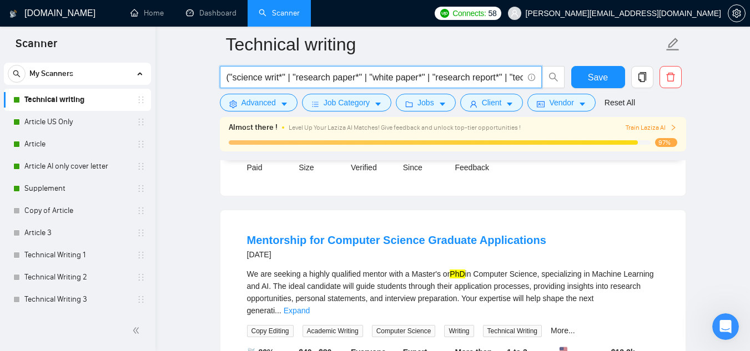
click at [421, 71] on input "("science writ*" | "research paper*" | "white paper*" | "research report*" | "t…" at bounding box center [375, 78] width 296 height 14
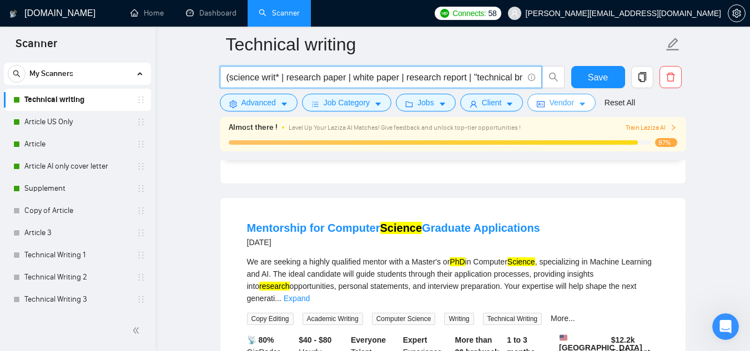
drag, startPoint x: 457, startPoint y: 78, endPoint x: 570, endPoint y: 103, distance: 115.4
click at [570, 103] on form "Technical writing (science writ* | research paper | white paper | research repo…" at bounding box center [453, 72] width 466 height 90
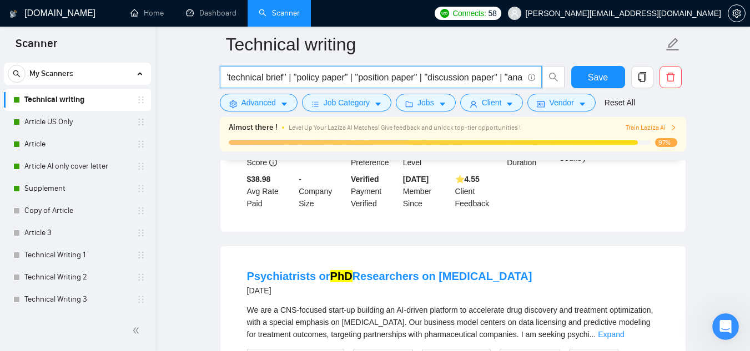
scroll to position [995, 0]
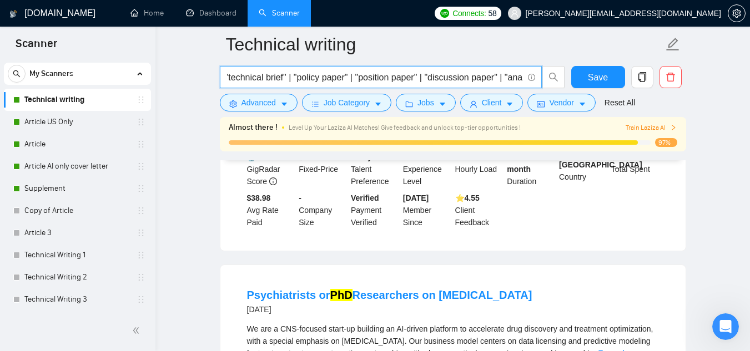
click at [370, 77] on input "(science writ* | research paper | white paper | research report | "technical br…" at bounding box center [375, 78] width 296 height 14
type input "(science writ* | research paper | white paper | research report | technical bri…"
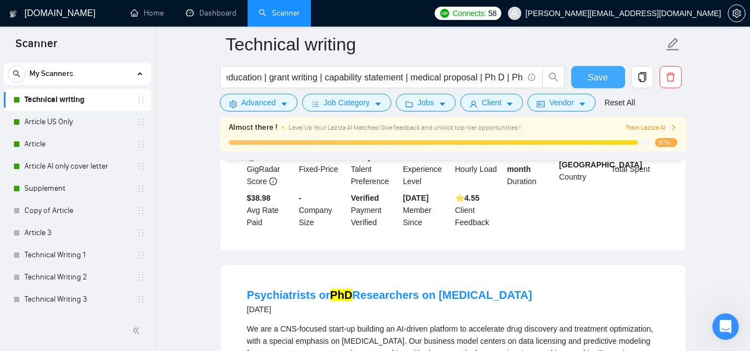
scroll to position [0, 0]
click at [585, 72] on button "Save" at bounding box center [598, 77] width 54 height 22
click at [585, 72] on span "button" at bounding box center [587, 78] width 13 height 14
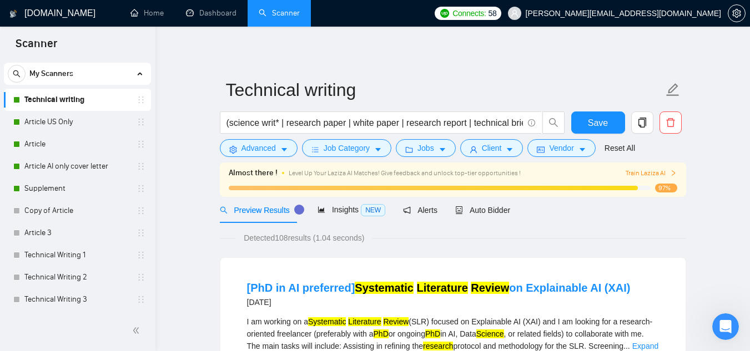
click at [593, 111] on form "Technical writing (science writ* | research paper | white paper | research repo…" at bounding box center [453, 117] width 466 height 90
click at [597, 117] on span "Save" at bounding box center [598, 123] width 20 height 14
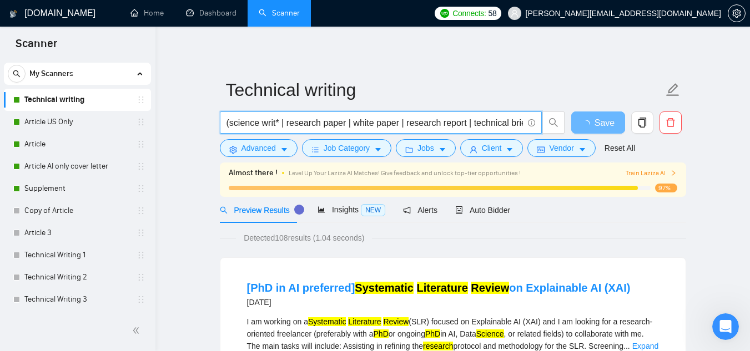
click at [490, 120] on input "(science writ* | research paper | white paper | research report | technical bri…" at bounding box center [375, 123] width 296 height 14
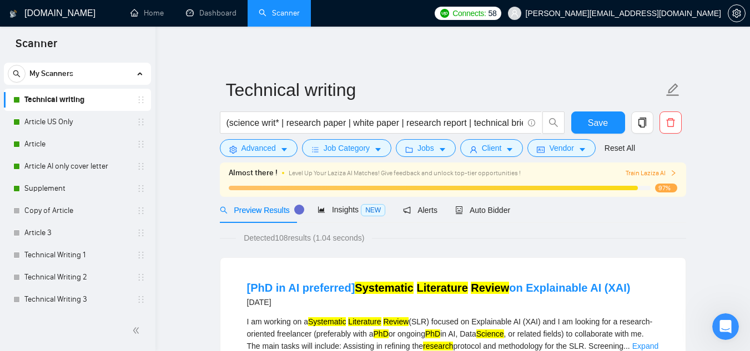
click at [595, 121] on span "Save" at bounding box center [598, 123] width 20 height 14
click at [69, 123] on link "Article US Only" at bounding box center [76, 122] width 105 height 22
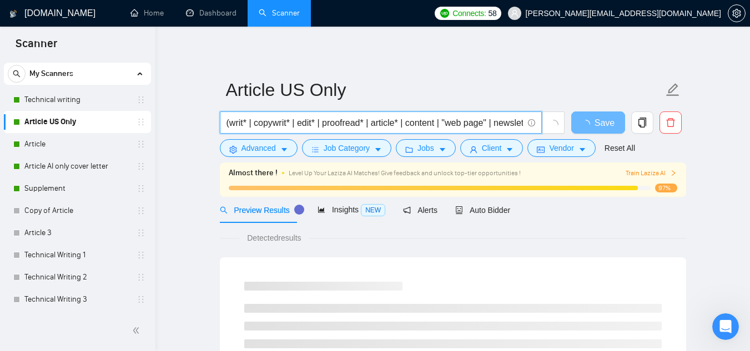
click at [247, 125] on input "(writ* | copywrit* | edit* | proofread* | article* | content | "web page" | new…" at bounding box center [375, 123] width 296 height 14
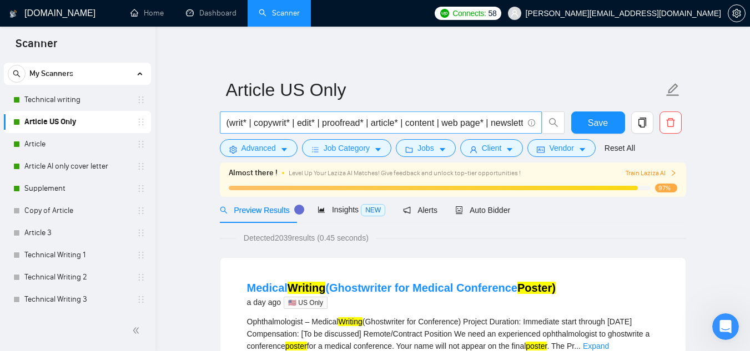
click at [410, 130] on span "(writ* | copywrit* | edit* | proofread* | article* | content | web page* | news…" at bounding box center [381, 123] width 322 height 22
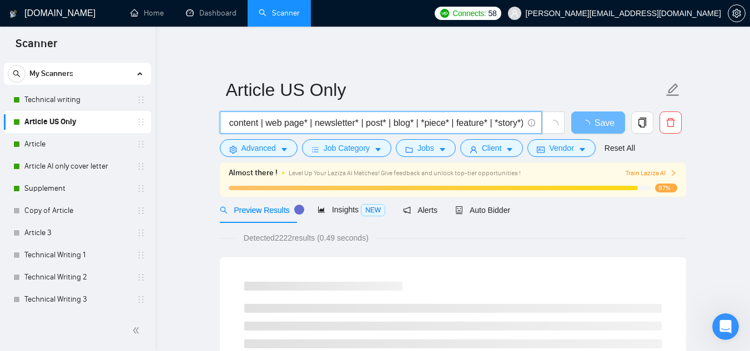
click at [461, 119] on input "(writ* | copywrit* | edit* | proofread* | article* | content | web page* | news…" at bounding box center [375, 123] width 296 height 14
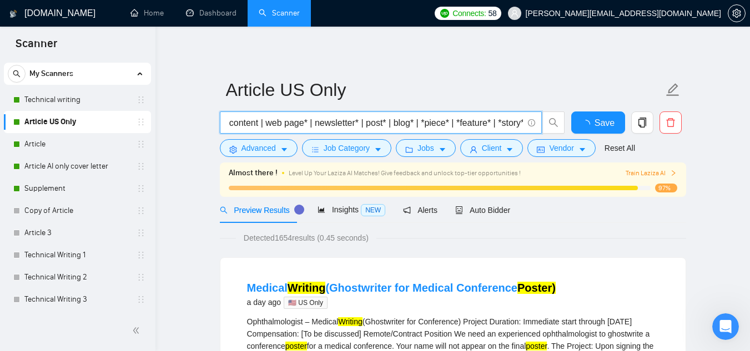
scroll to position [0, 0]
click at [492, 126] on input "(writ* | copywrit* | edit* | proofread* | article* | content | web page* | news…" at bounding box center [375, 123] width 296 height 14
click at [494, 127] on input "(writ* | copywrit* | edit* | proofread* | article* | content | web page* | news…" at bounding box center [375, 123] width 296 height 14
click at [443, 124] on input "(writ* | copywrit* | edit* | proofread* | article* | content | web page* | news…" at bounding box center [375, 123] width 296 height 14
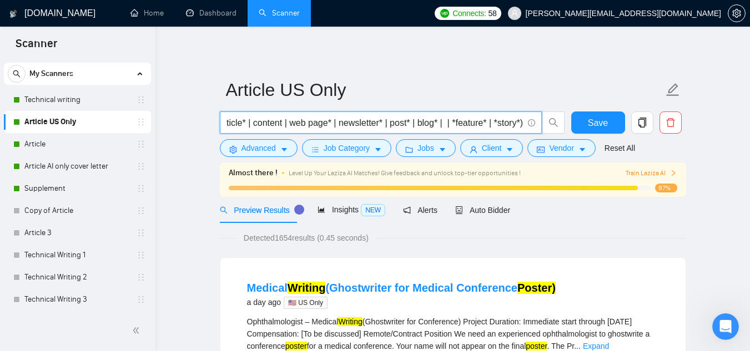
scroll to position [0, 158]
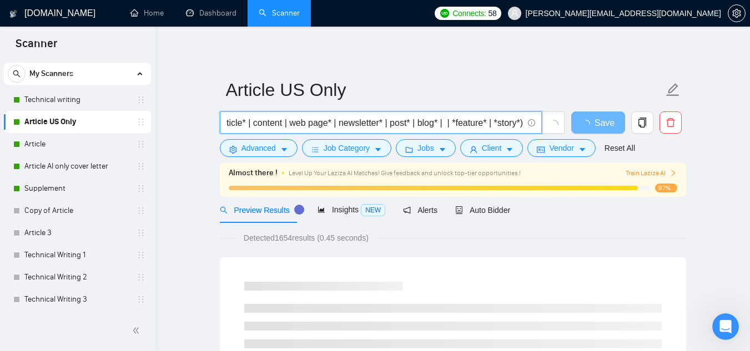
paste input "("piece of content" OR "piece of writing" OR "content piece")"
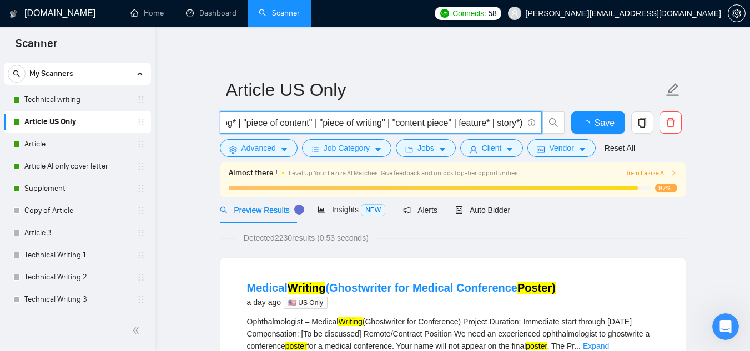
scroll to position [0, 0]
click at [430, 123] on input "(writ* | copywrit* | edit* | proofread* | article* | content | web page* | news…" at bounding box center [375, 123] width 296 height 14
type input "(writ* | copywrit* | edit* | proofread* | article* | content | web page* | news…"
click at [590, 130] on button "Save" at bounding box center [598, 123] width 54 height 22
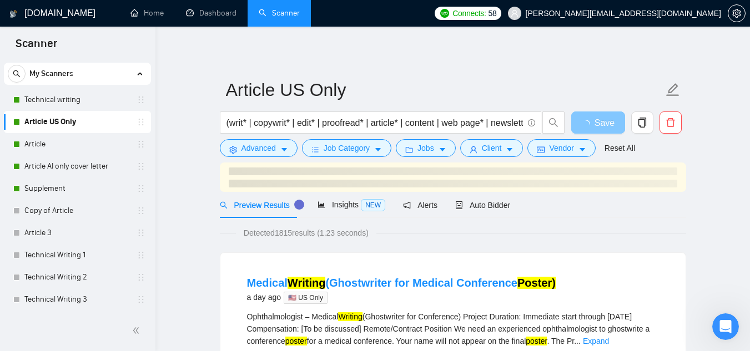
click at [592, 123] on span "loading" at bounding box center [587, 124] width 13 height 9
click at [591, 123] on icon "loading" at bounding box center [585, 124] width 11 height 11
click at [592, 123] on span "loading" at bounding box center [587, 124] width 13 height 9
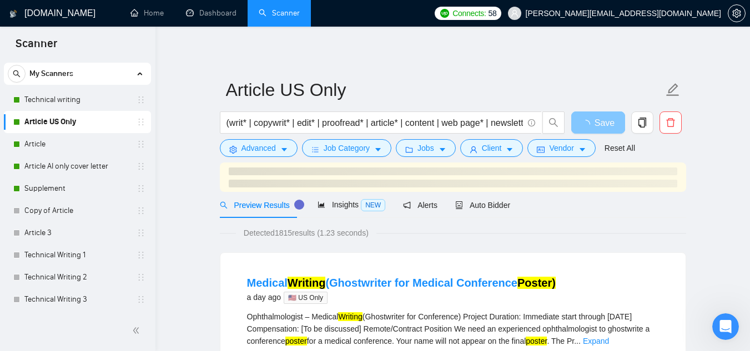
click at [591, 123] on icon "loading" at bounding box center [585, 124] width 11 height 11
click at [592, 123] on span "loading" at bounding box center [587, 124] width 13 height 9
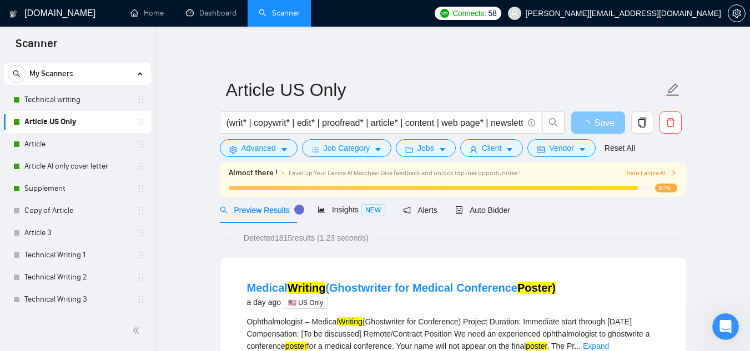
click at [591, 123] on icon "loading" at bounding box center [586, 125] width 10 height 10
click at [592, 123] on span "loading" at bounding box center [587, 124] width 13 height 9
click at [484, 119] on span "(writ* | copywrit* | edit* | proofread* | article* | content | web page* | news…" at bounding box center [381, 123] width 322 height 22
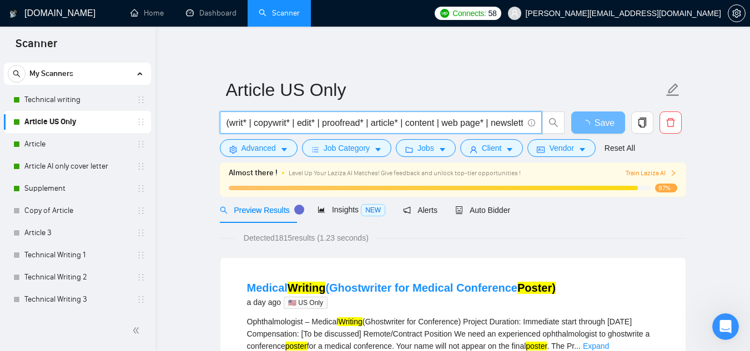
click at [484, 119] on input "(writ* | copywrit* | edit* | proofread* | article* | content | web page* | news…" at bounding box center [375, 123] width 296 height 14
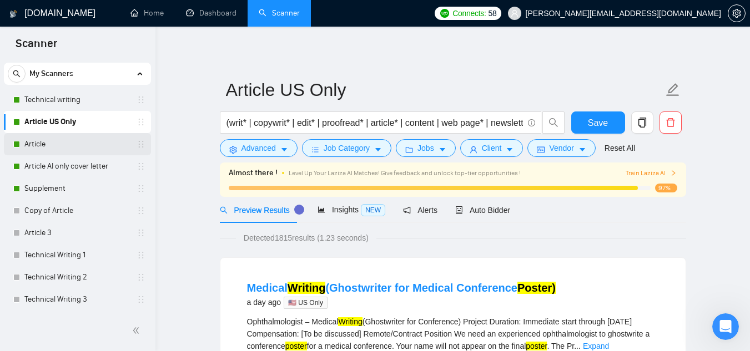
click at [56, 136] on link "Article" at bounding box center [76, 144] width 105 height 22
